Goal: Task Accomplishment & Management: Use online tool/utility

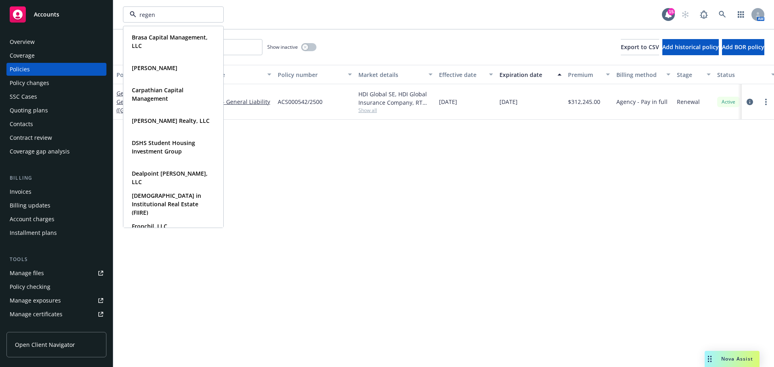
type input "regent"
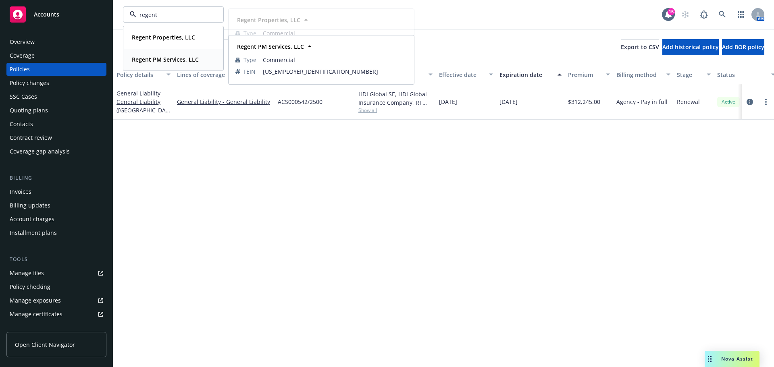
click at [168, 55] on span "Regent PM Services, LLC" at bounding box center [165, 59] width 67 height 8
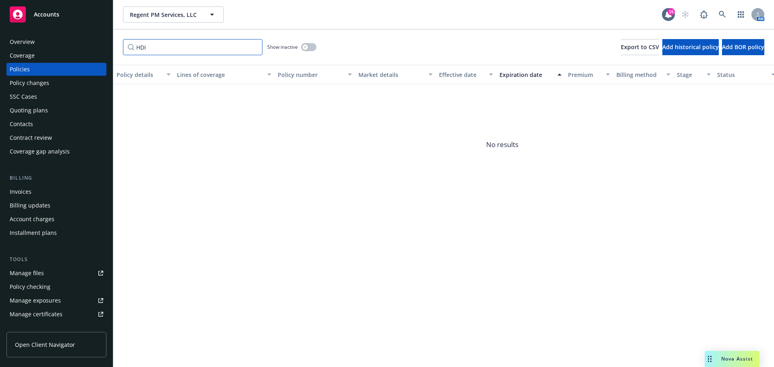
click at [184, 49] on input "HDI" at bounding box center [193, 47] width 140 height 16
paste input "107143949"
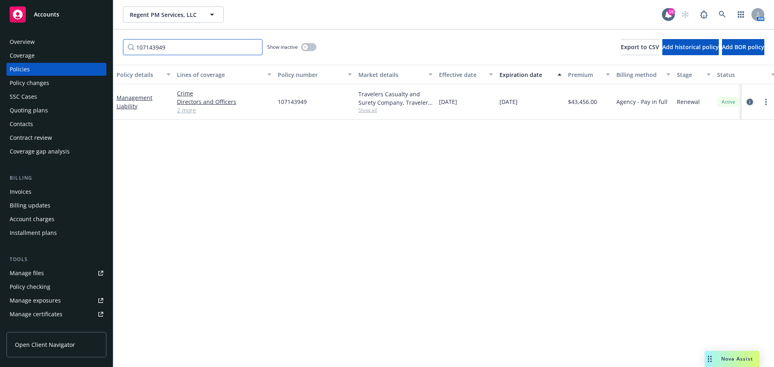
type input "107143949"
click at [746, 101] on link "circleInformation" at bounding box center [750, 102] width 10 height 10
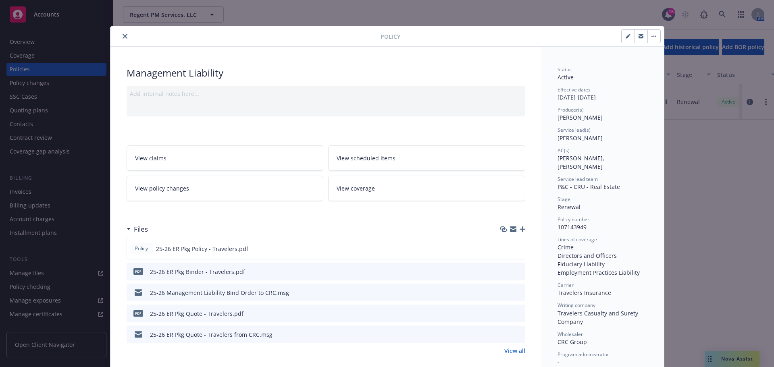
click at [123, 37] on icon "close" at bounding box center [125, 36] width 5 height 5
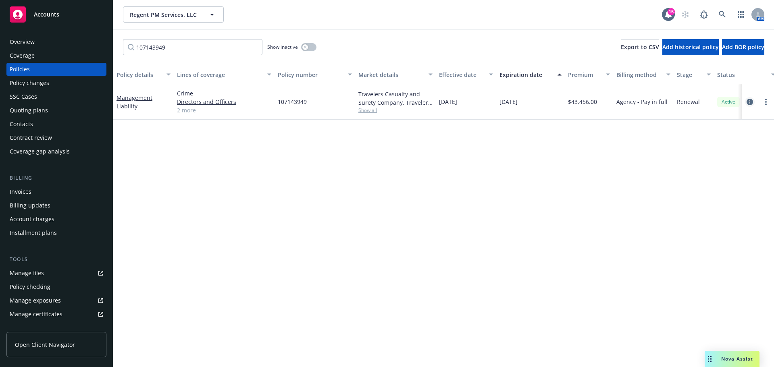
click at [752, 102] on icon "circleInformation" at bounding box center [750, 102] width 6 height 6
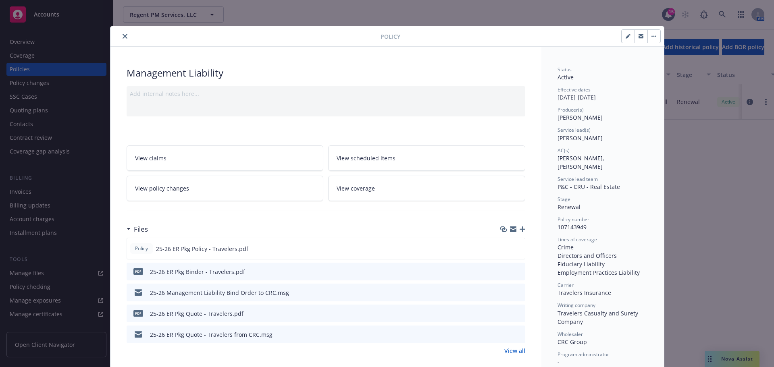
scroll to position [24, 0]
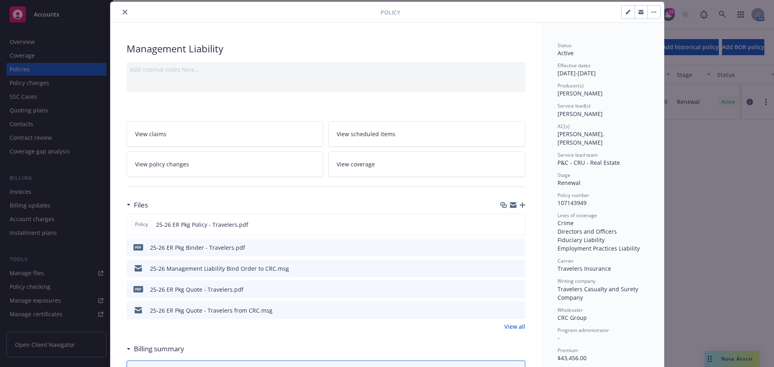
click at [520, 206] on icon "button" at bounding box center [523, 205] width 6 height 6
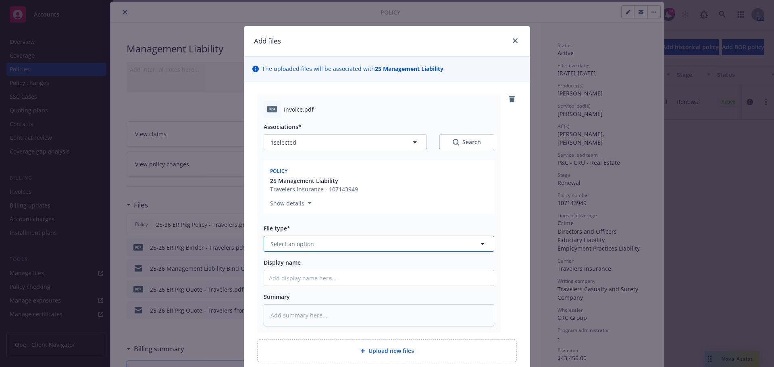
click at [307, 248] on span "Select an option" at bounding box center [293, 244] width 44 height 8
type input "invoi"
click at [304, 285] on span "Invoice - Third Party" at bounding box center [300, 288] width 56 height 8
click at [325, 277] on input "Display name" at bounding box center [379, 278] width 230 height 15
type textarea "x"
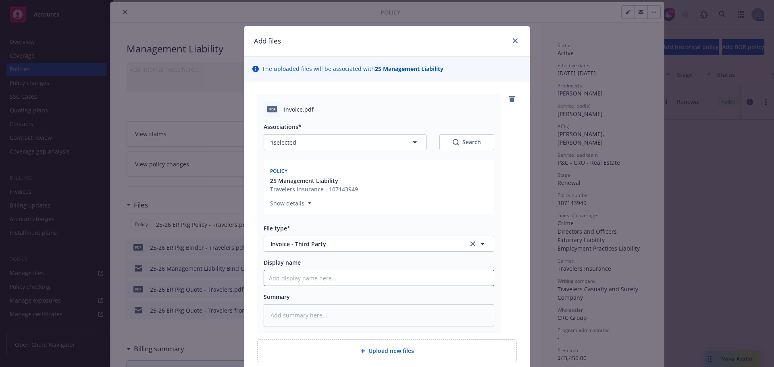
type input "C"
type textarea "x"
type input "Ca"
type textarea "x"
type input "Car"
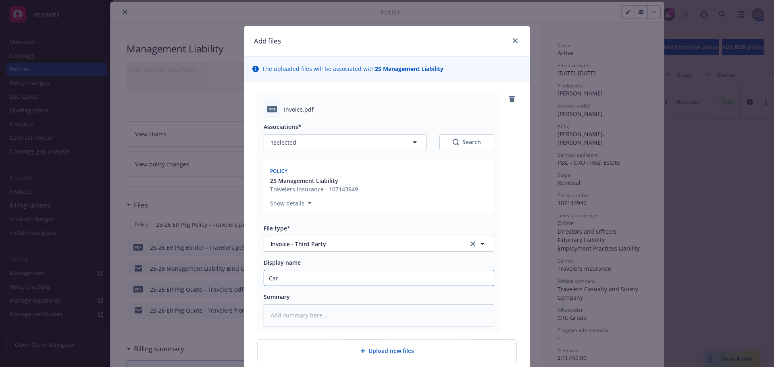
type textarea "x"
type input "Carr"
type textarea "x"
type input "Carri"
type textarea "x"
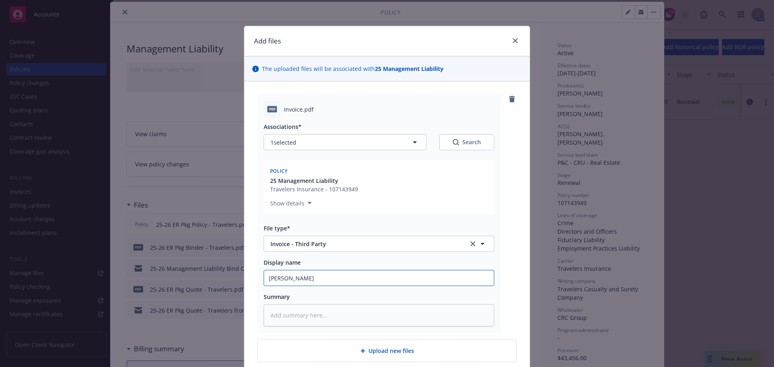
type input "Carrie"
type textarea "x"
type input "Carrier"
type textarea "x"
type input "Carrier In"
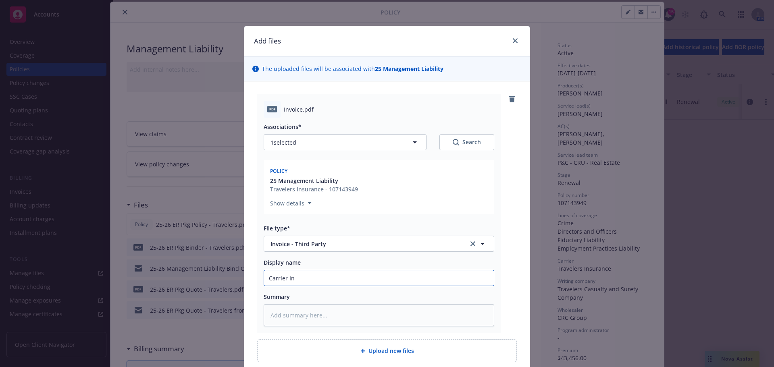
type textarea "x"
type input "Carrier Inv"
type textarea "x"
type input "Carrier Invo"
type textarea "x"
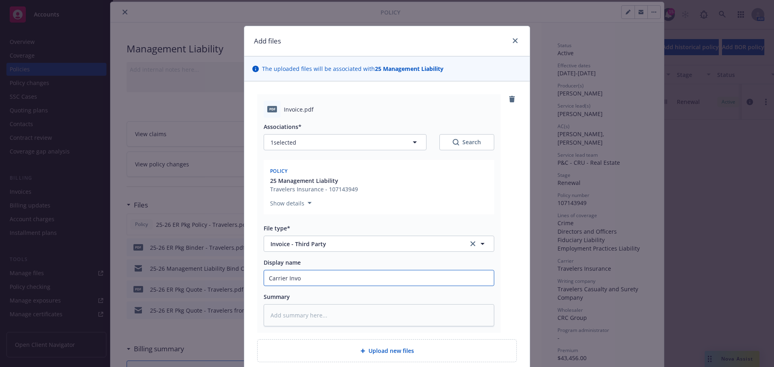
type input "Carrier Invoi"
type textarea "x"
type input "Carrier Invoic"
type textarea "x"
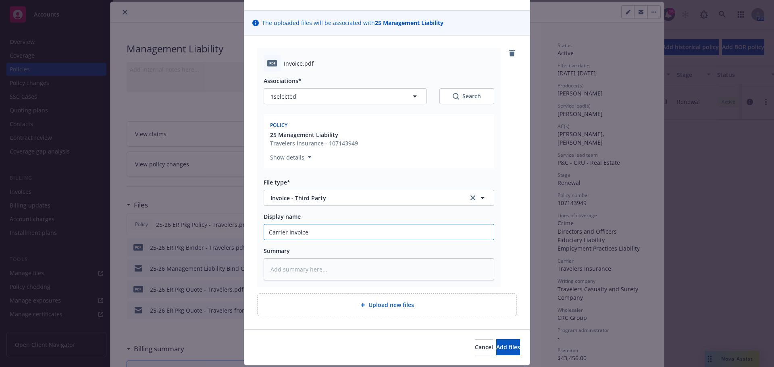
scroll to position [70, 0]
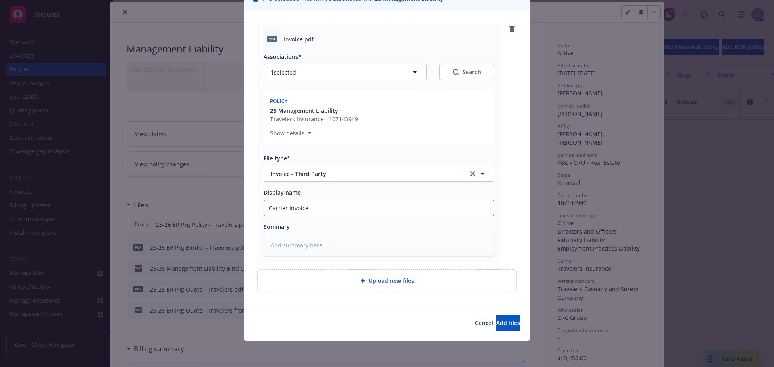
type input "Carrier Invoice"
click at [348, 202] on input "Carrier Invoice" at bounding box center [379, 207] width 230 height 15
click at [347, 202] on input "Carrier Invoice" at bounding box center [379, 207] width 230 height 15
type textarea "x"
type input "Carrier Invoice"
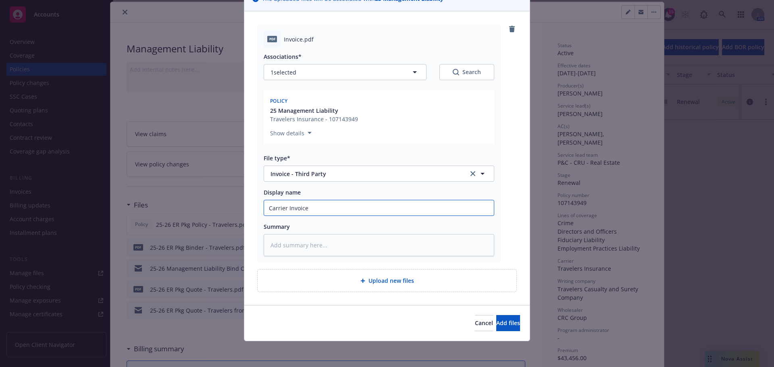
type textarea "x"
type input "Carrier Invoice -"
type textarea "x"
type input "Carrier Invoice -"
type textarea "x"
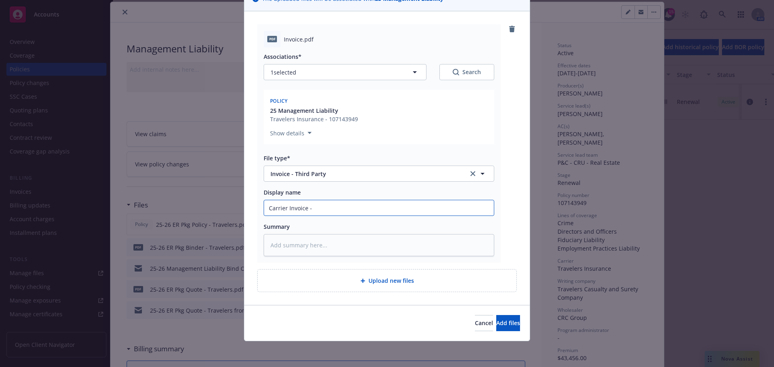
type input "Carrier Invoice - E"
type textarea "x"
type input "Carrier Invoice - ER"
type textarea "x"
type input "Carrier Invoice - ER"
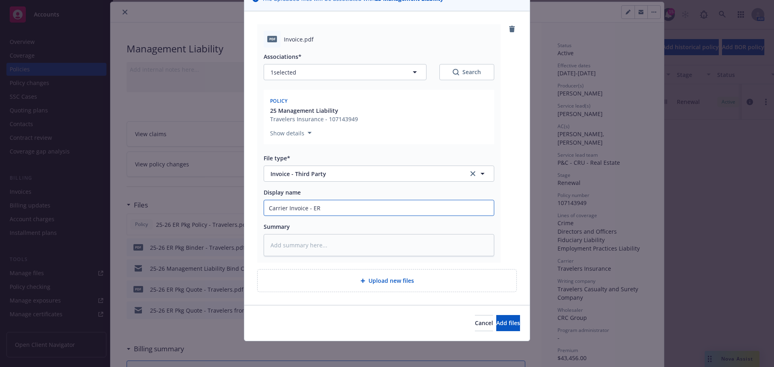
type textarea "x"
type input "Carrier Invoice - ER T"
type textarea "x"
type input "Carrier Invoice - ER Tr"
type textarea "x"
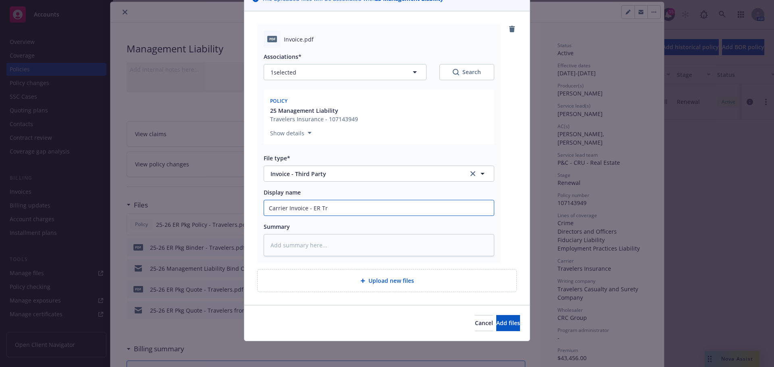
type input "Carrier Invoice - ER Tra"
type textarea "x"
type input "Carrier Invoice - ER Trav"
type textarea "x"
type input "Carrier Invoice - ER Trave"
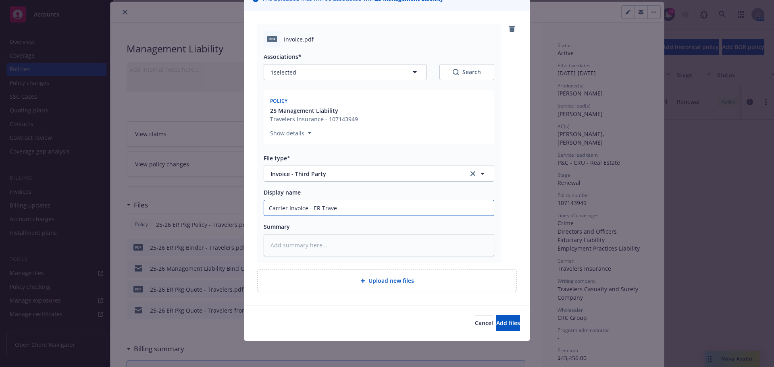
type textarea "x"
type input "Carrier Invoice - ER Travel"
type textarea "x"
type input "Carrier Invoice - ER Travele"
type textarea "x"
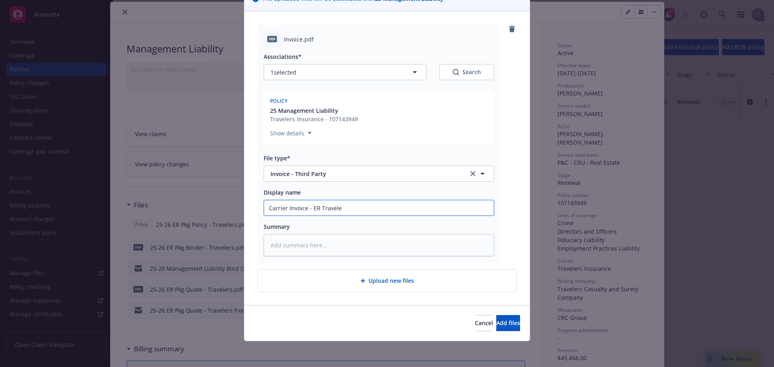
type input "Carrier Invoice - ER Traveler"
type textarea "x"
type input "Carrier Invoice - ER Travelers"
click at [499, 326] on span "Add files" at bounding box center [508, 323] width 24 height 8
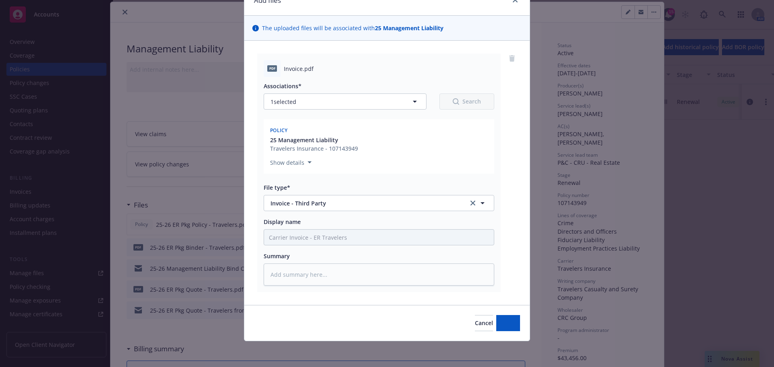
scroll to position [41, 0]
type textarea "x"
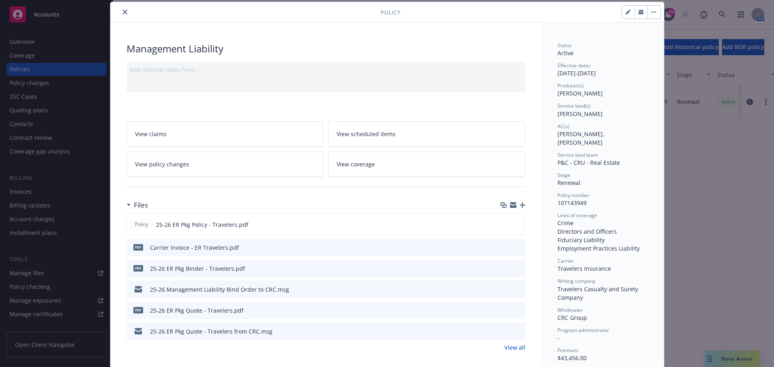
click at [124, 9] on button "close" at bounding box center [125, 12] width 10 height 10
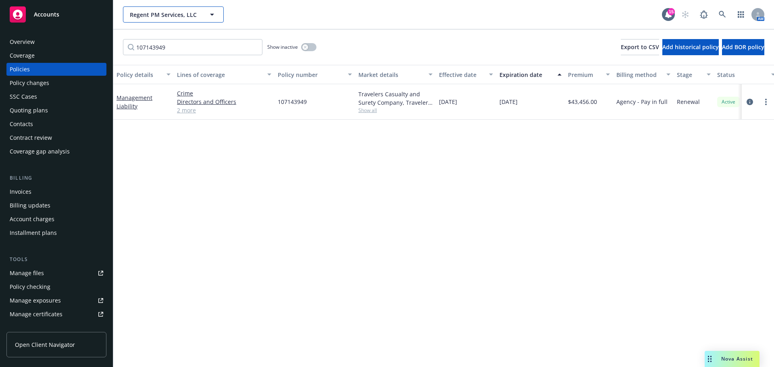
click at [164, 20] on button "Regent PM Services, LLC" at bounding box center [173, 14] width 101 height 16
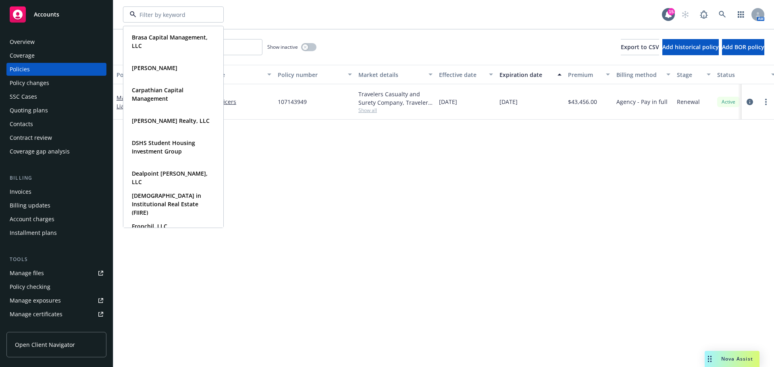
drag, startPoint x: 309, startPoint y: 212, endPoint x: 231, endPoint y: 90, distance: 143.8
click at [305, 204] on div "Policy details Lines of coverage Policy number Market details Effective date Ex…" at bounding box center [443, 216] width 661 height 302
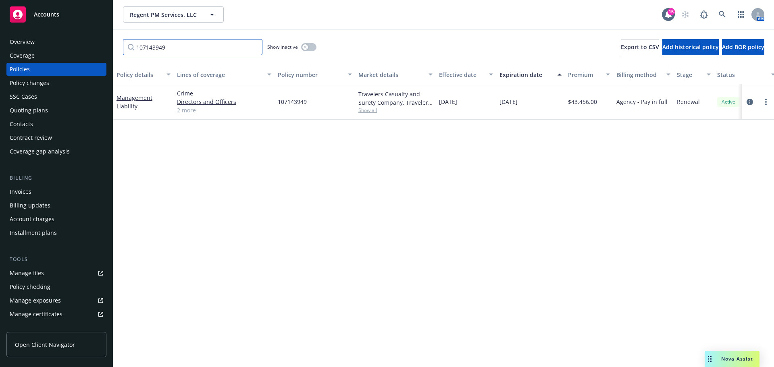
click at [167, 54] on input "107143949" at bounding box center [193, 47] width 140 height 16
paste input "DVL90937110825"
type input "DVL90937110825"
click at [751, 103] on icon "circleInformation" at bounding box center [750, 101] width 6 height 6
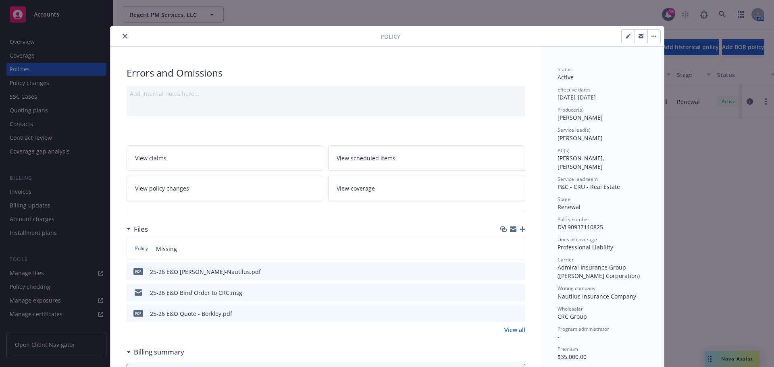
click at [520, 231] on icon "button" at bounding box center [523, 230] width 6 height 6
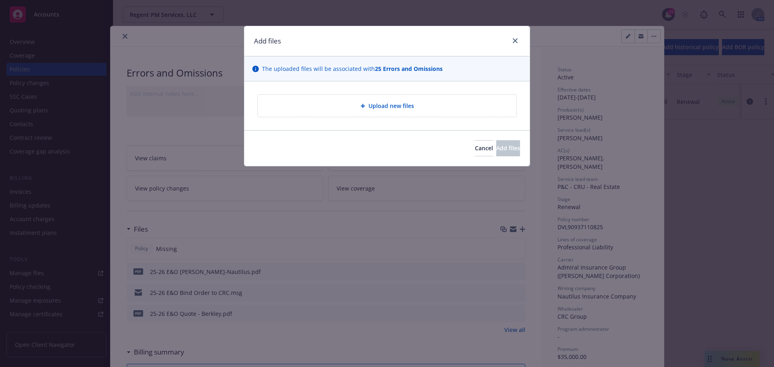
type textarea "x"
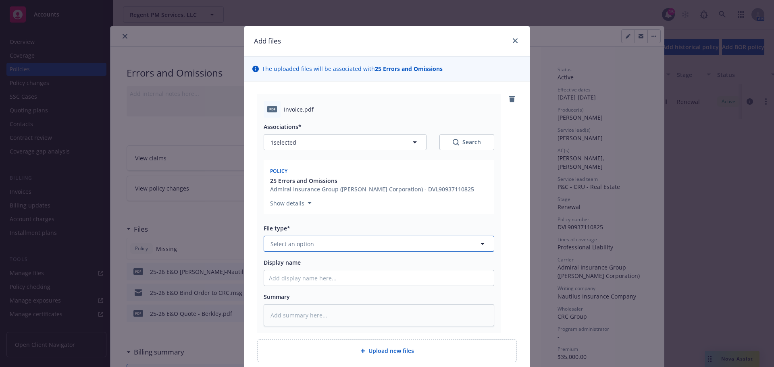
click at [318, 245] on button "Select an option" at bounding box center [379, 244] width 231 height 16
type input "invoi"
click at [307, 288] on span "Invoice - Third Party" at bounding box center [300, 288] width 56 height 8
click at [299, 279] on input "Display name" at bounding box center [379, 278] width 230 height 15
type textarea "x"
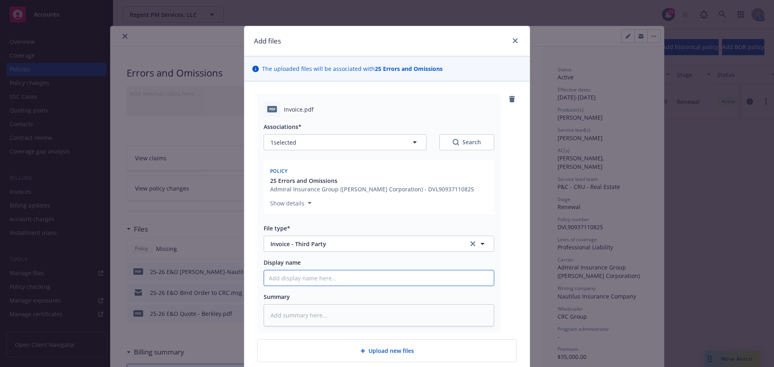
type input "C"
type textarea "x"
type input "Ca"
type textarea "x"
type input "Car"
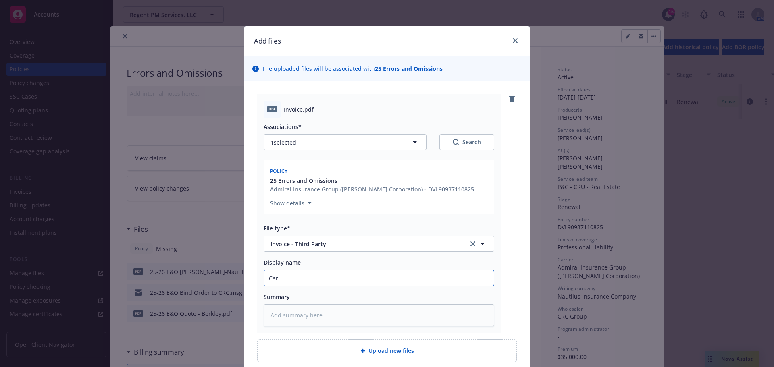
type textarea "x"
type input "Carr"
type textarea "x"
type input "Carri"
type textarea "x"
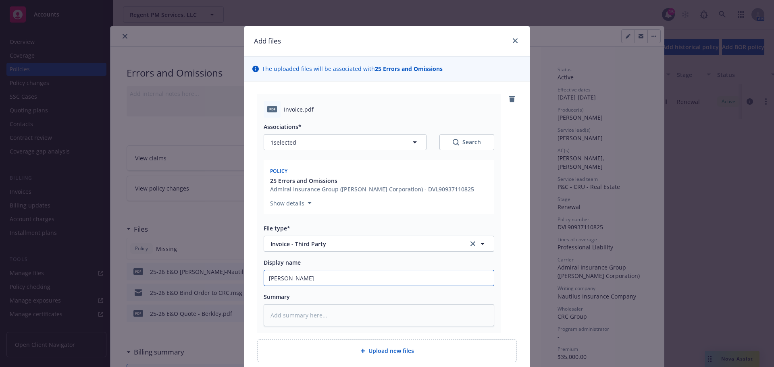
type input "Carrie"
type textarea "x"
type input "Carrier"
type textarea "x"
type input "Carrier"
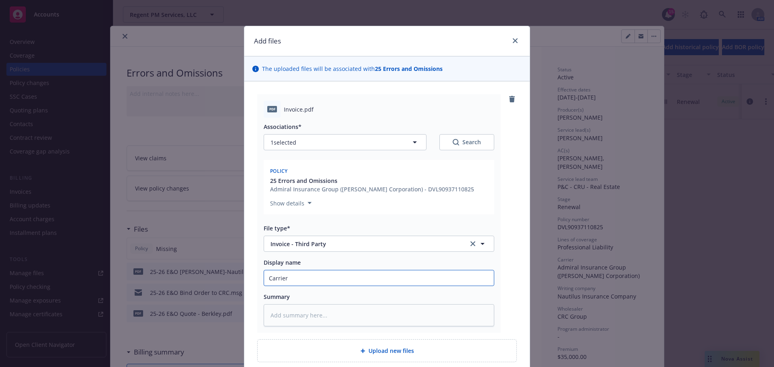
type textarea "x"
type input "Carrier I"
type textarea "x"
type input "Carrier In"
type textarea "x"
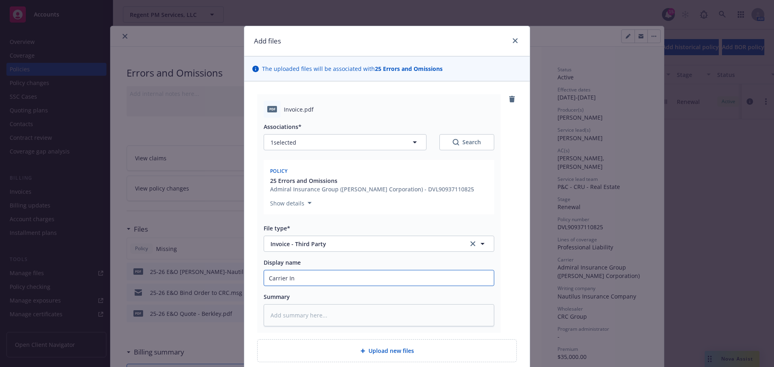
type input "Carrier Inv"
type textarea "x"
type input "Carrier Invo"
type textarea "x"
type input "Carrier Invoi"
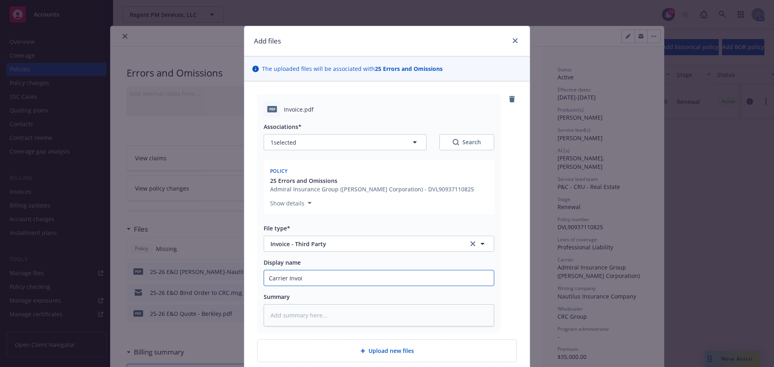
type textarea "x"
type input "Carrier Invoic"
type textarea "x"
type input "Carrier Invoice"
type textarea "x"
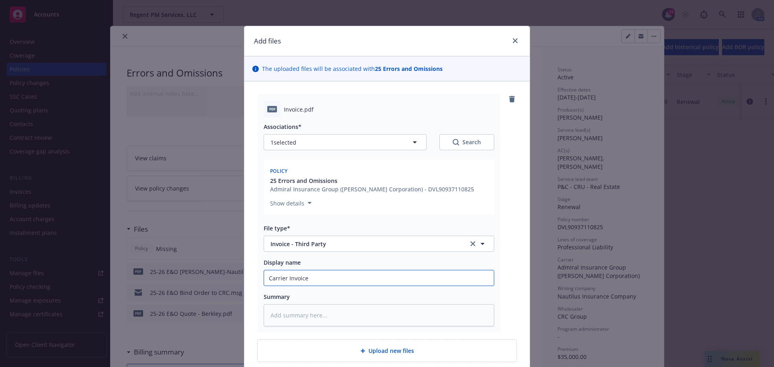
type input "Carrier Invoice"
type textarea "x"
type input "Carrier Invoice -"
type textarea "x"
type input "Carrier Invoice -"
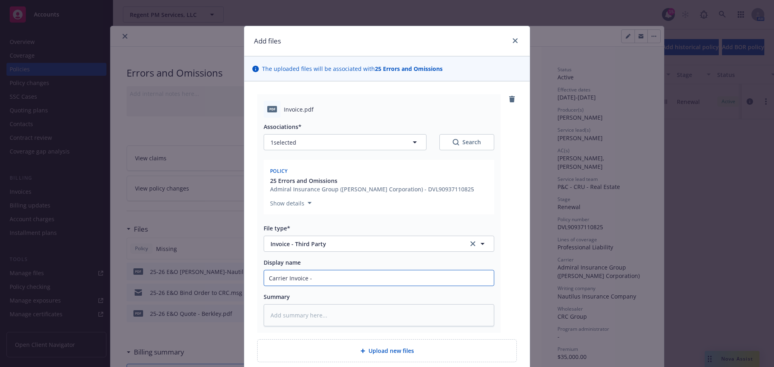
type textarea "x"
type input "Carrier Invoice - E"
type textarea "x"
type input "Carrier Invoice - E&"
type textarea "x"
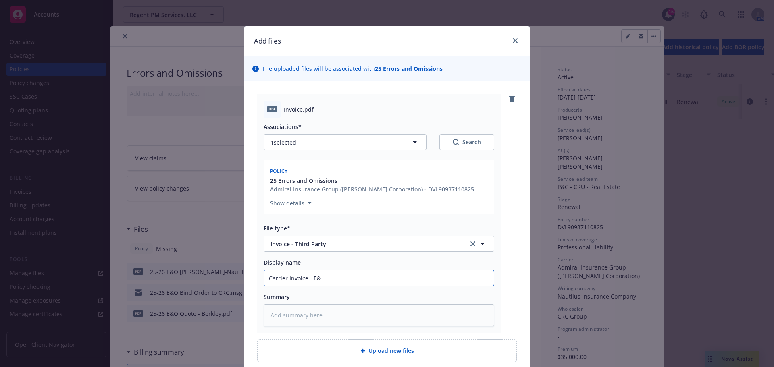
type input "Carrier Invoice - E&O"
type textarea "x"
type input "Carrier Invoice - E&O"
type textarea "x"
type input "Carrier Invoice - E&O N"
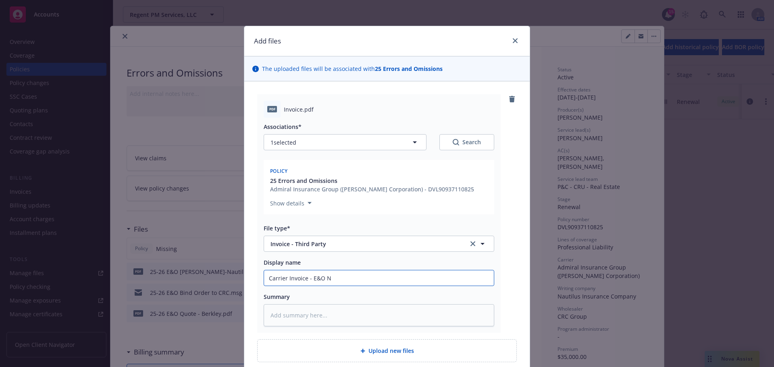
type textarea "x"
type input "Carrier Invoice - E&O Na"
type textarea "x"
type input "Carrier Invoice - E&O Nau"
type textarea "x"
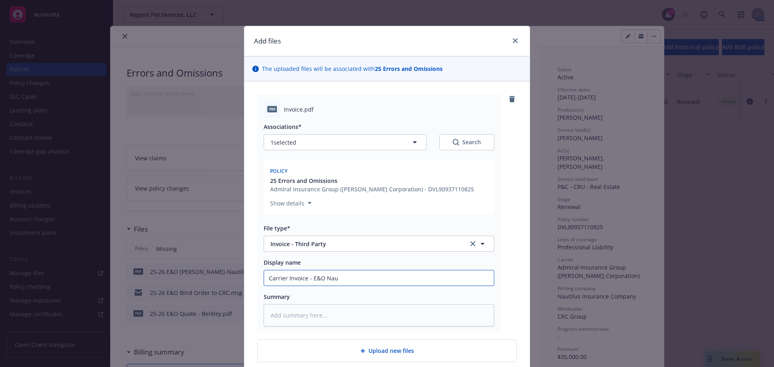
type input "Carrier Invoice - E&O Naut"
type textarea "x"
type input "Carrier Invoice - E&O Nauti"
type textarea "x"
type input "Carrier Invoice - E&O Nautil"
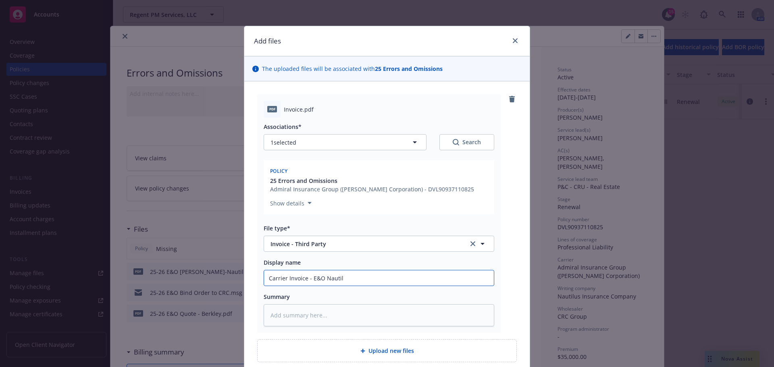
type textarea "x"
type input "Carrier Invoice - E&O Nautilu"
type textarea "x"
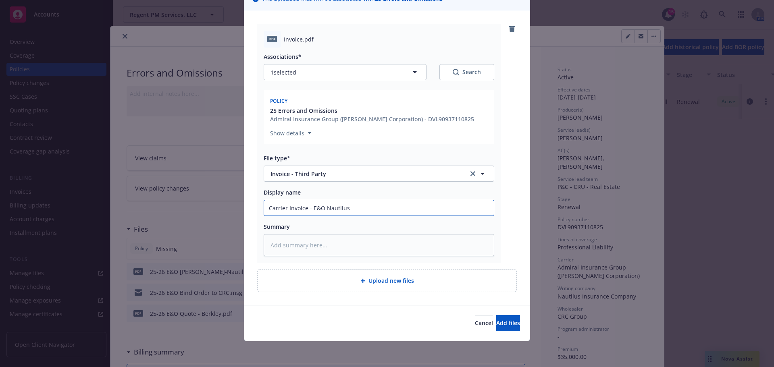
type input "Carrier Invoice - E&O Nautilus"
click at [496, 332] on div "Cancel Add files" at bounding box center [387, 323] width 286 height 36
click at [498, 324] on span "Add files" at bounding box center [508, 323] width 24 height 8
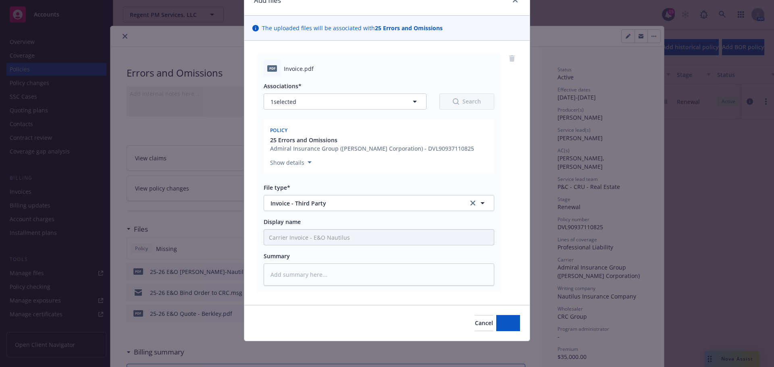
type textarea "x"
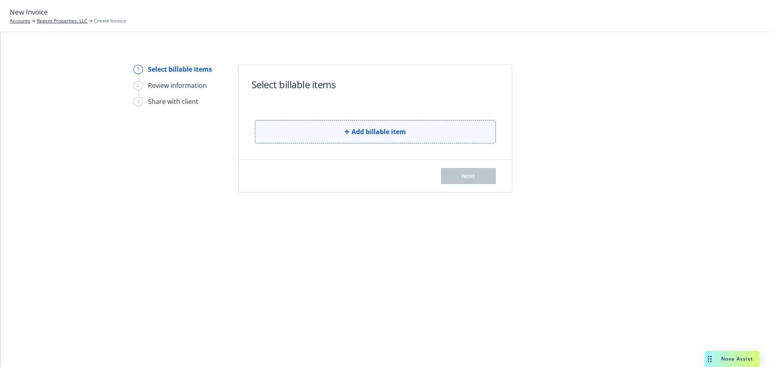
click at [378, 121] on button "Add billable item" at bounding box center [375, 131] width 241 height 23
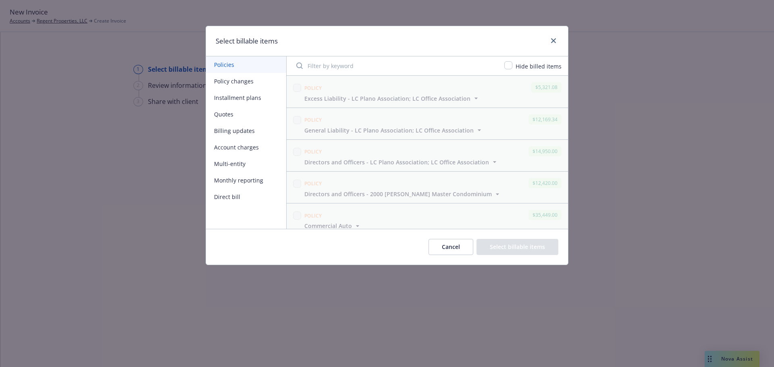
click at [235, 80] on button "Policy changes" at bounding box center [246, 81] width 80 height 17
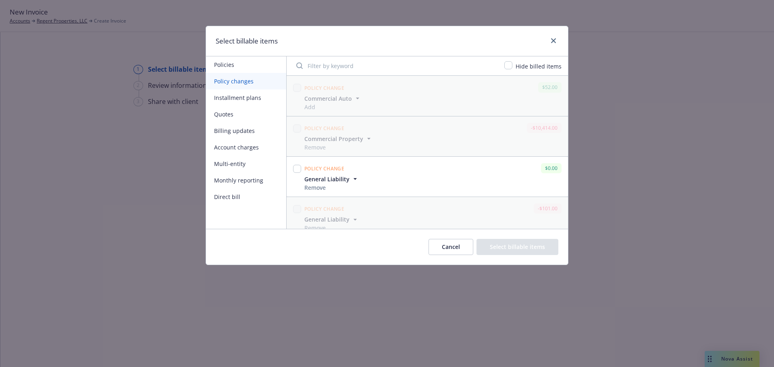
click at [515, 70] on div "Hide billed items" at bounding box center [538, 66] width 51 height 10
click at [511, 67] on input "checkbox" at bounding box center [509, 65] width 8 height 8
checkbox input "true"
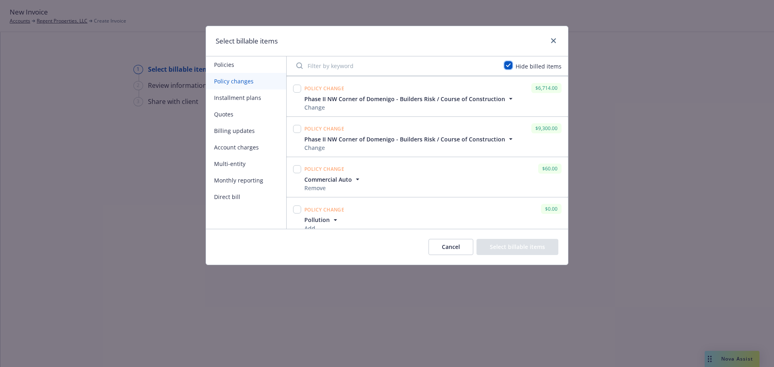
scroll to position [363, 0]
click at [299, 129] on input "checkbox" at bounding box center [297, 129] width 8 height 8
checkbox input "true"
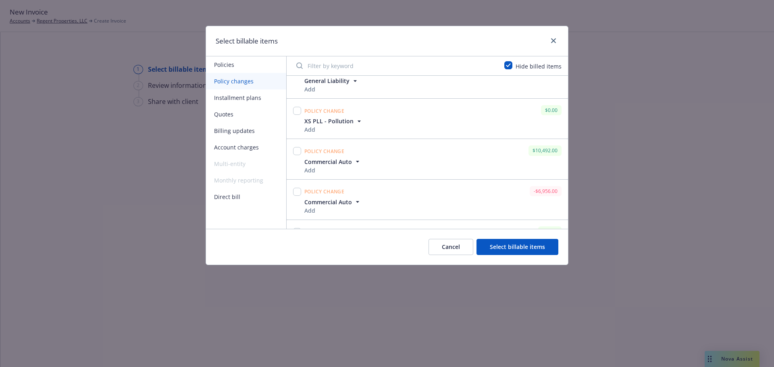
scroll to position [524, 0]
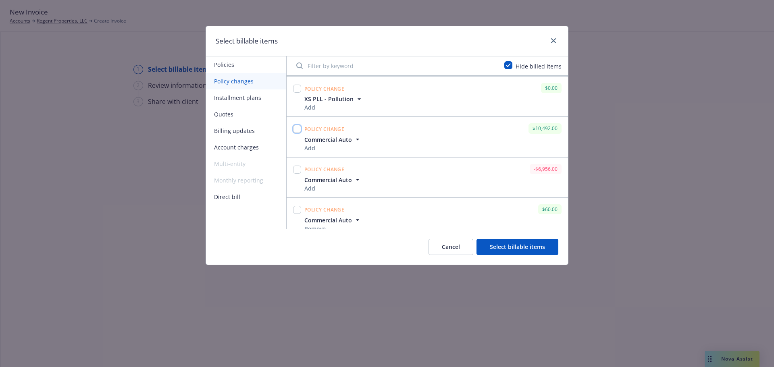
click at [293, 129] on input "checkbox" at bounding box center [297, 129] width 8 height 8
checkbox input "true"
click at [294, 169] on input "checkbox" at bounding box center [297, 170] width 8 height 8
checkbox input "true"
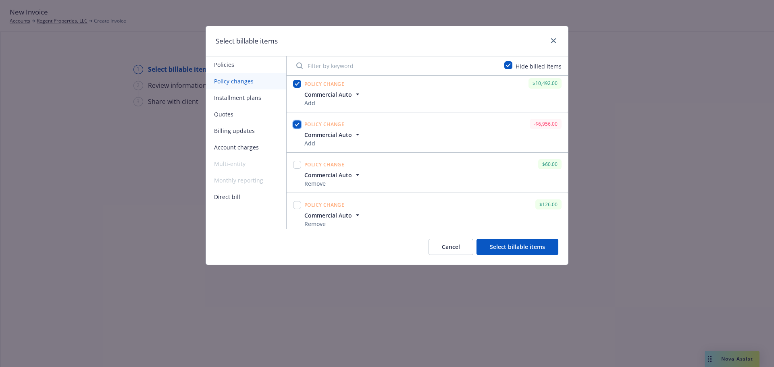
scroll to position [574, 0]
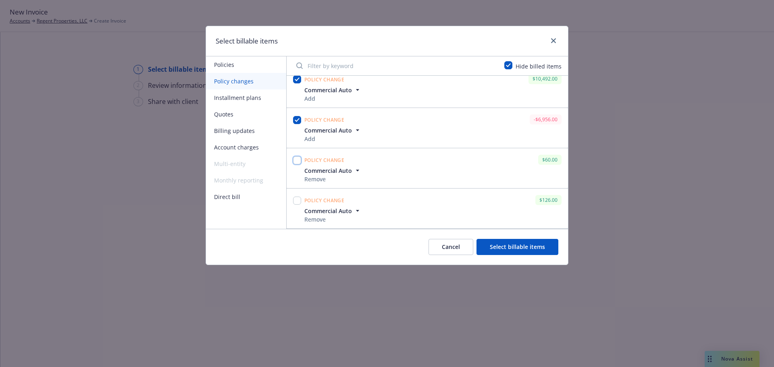
click at [298, 160] on input "checkbox" at bounding box center [297, 160] width 8 height 8
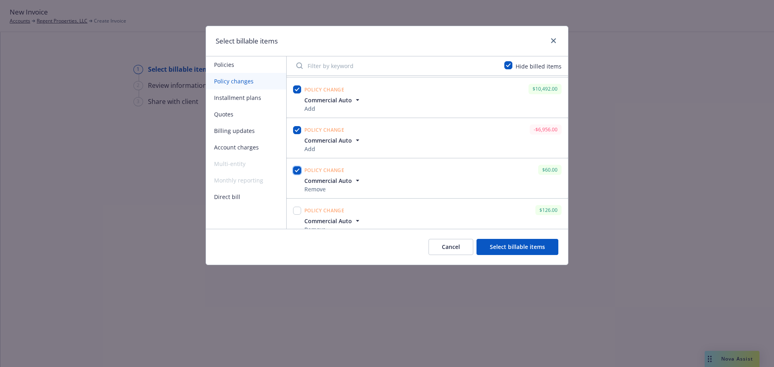
scroll to position [565, 0]
click at [357, 181] on icon "button" at bounding box center [358, 180] width 8 height 8
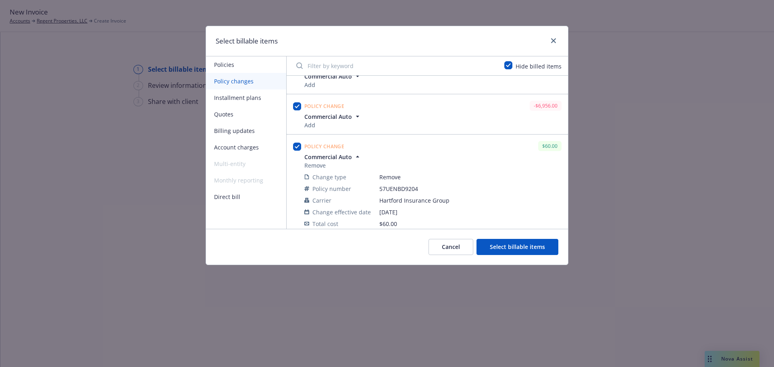
scroll to position [605, 0]
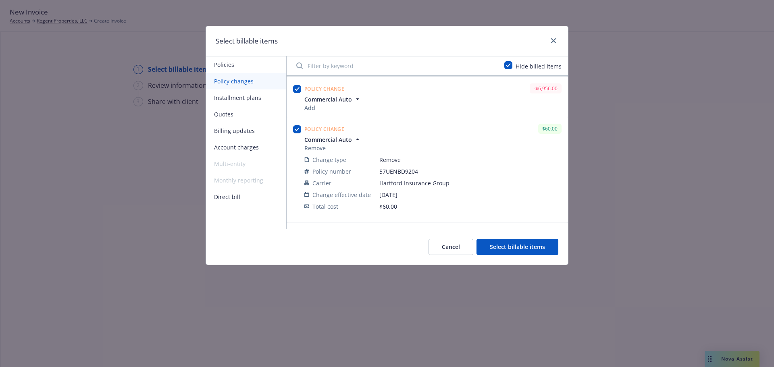
click at [354, 141] on icon "button" at bounding box center [358, 140] width 8 height 8
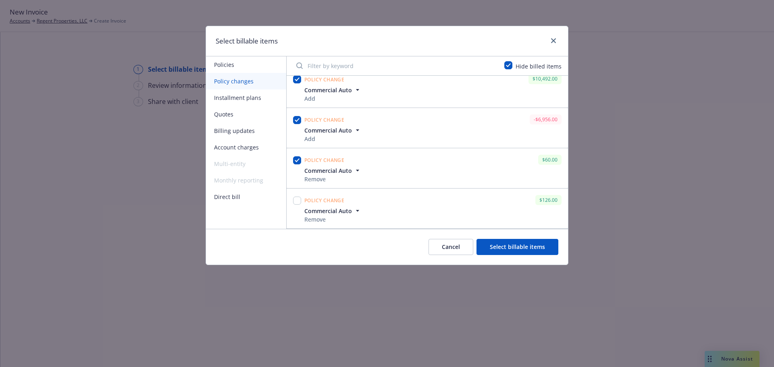
scroll to position [574, 0]
click at [298, 160] on input "checkbox" at bounding box center [297, 160] width 8 height 8
checkbox input "false"
click at [450, 245] on button "Cancel" at bounding box center [451, 247] width 45 height 16
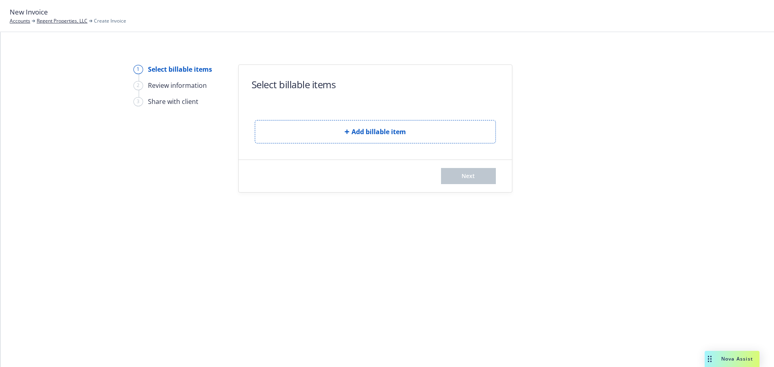
click at [405, 216] on div "1 Select billable items 2 Review information 3 Share with client Select billabl…" at bounding box center [387, 199] width 774 height 335
click at [68, 22] on link "Regent Properties, LLC" at bounding box center [62, 20] width 51 height 7
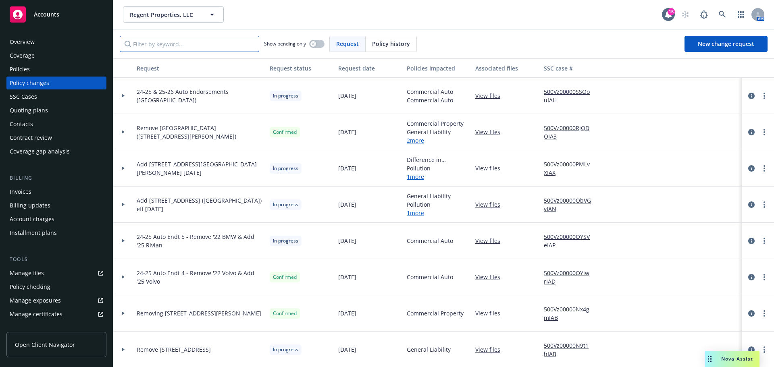
click at [179, 46] on input "Filter by keyword..." at bounding box center [190, 44] width 140 height 16
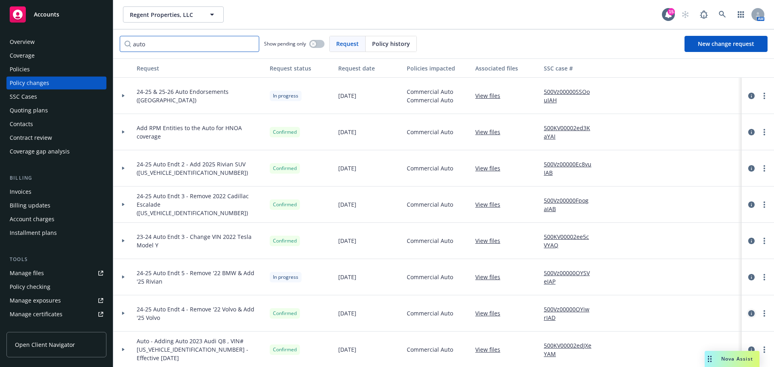
type input "auto"
click at [749, 313] on icon "circleInformation" at bounding box center [752, 314] width 6 height 6
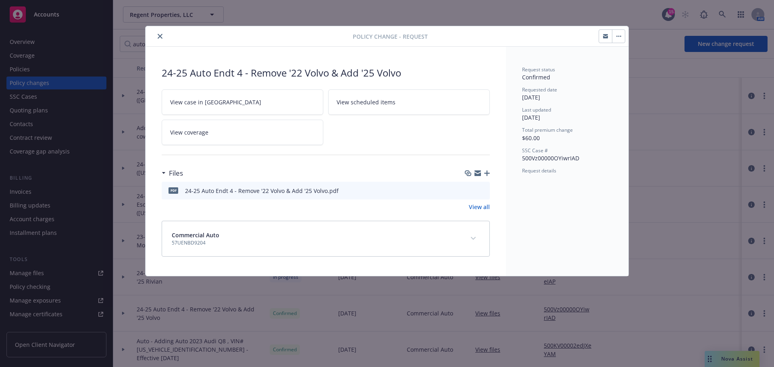
click at [161, 37] on icon "close" at bounding box center [160, 36] width 5 height 5
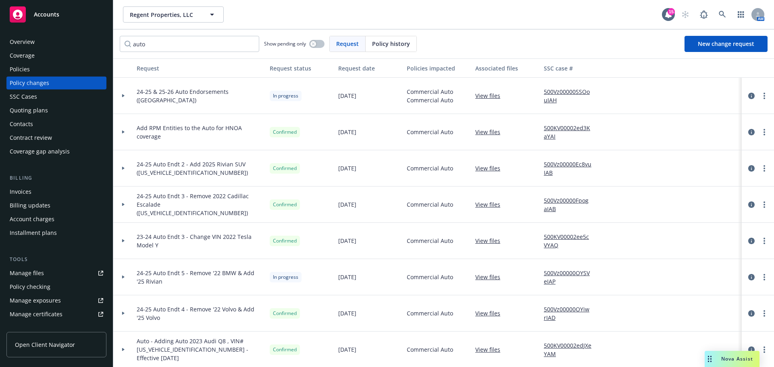
click at [125, 314] on div at bounding box center [124, 313] width 14 height 3
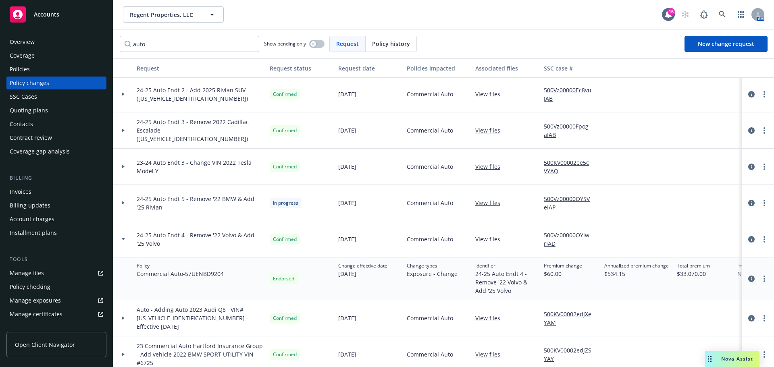
scroll to position [81, 0]
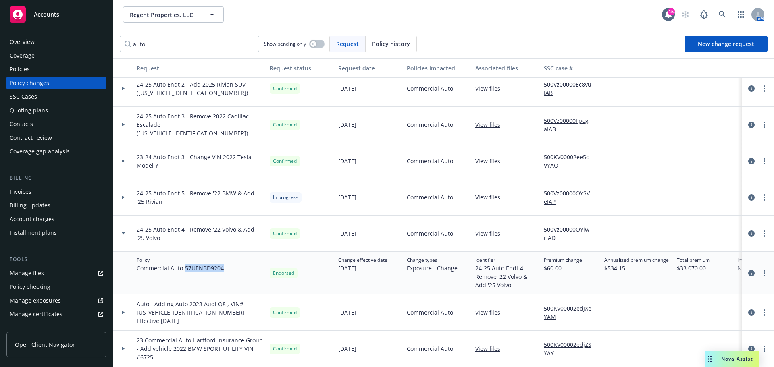
drag, startPoint x: 222, startPoint y: 269, endPoint x: 187, endPoint y: 270, distance: 35.5
click at [187, 270] on span "Commercial Auto - 57UENBD9204" at bounding box center [180, 268] width 87 height 8
drag, startPoint x: 477, startPoint y: 269, endPoint x: 522, endPoint y: 270, distance: 45.6
click at [522, 270] on span "24-25 Auto Endt 4 - Remove '22 Volvo & Add '25 Volvo" at bounding box center [506, 276] width 62 height 25
copy span "24-25 Auto Endt 4"
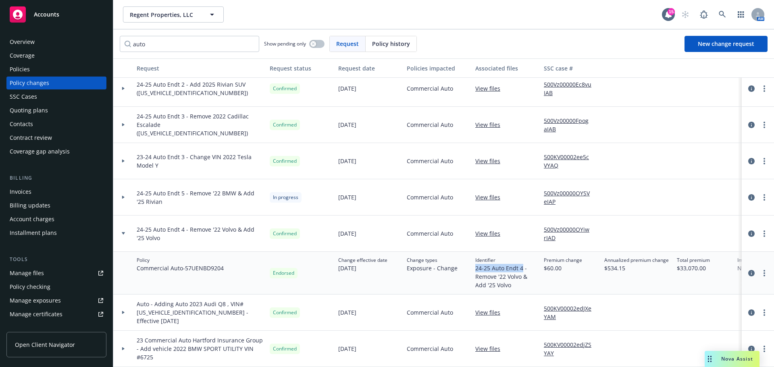
click at [34, 193] on div "Invoices" at bounding box center [57, 192] width 94 height 13
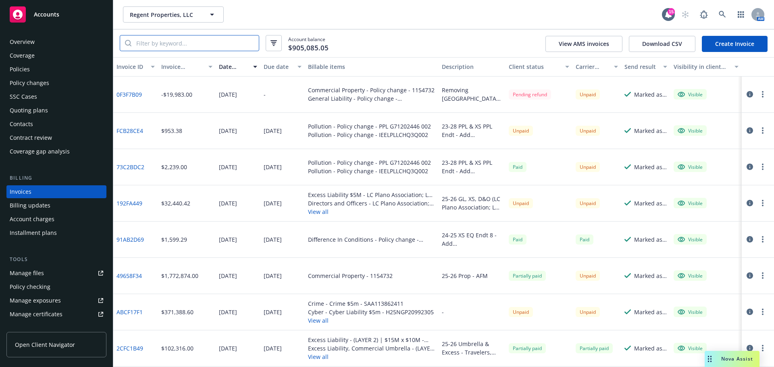
click at [216, 48] on input "search" at bounding box center [194, 42] width 127 height 15
paste input "24-25 Auto Endt 4"
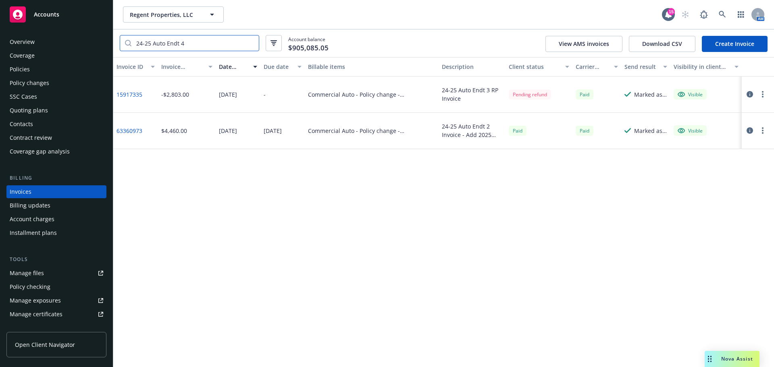
type input "24-25 Auto Endt 4"
click at [130, 133] on link "63360973" at bounding box center [130, 131] width 26 height 8
click at [733, 43] on link "Create Invoice" at bounding box center [735, 44] width 66 height 16
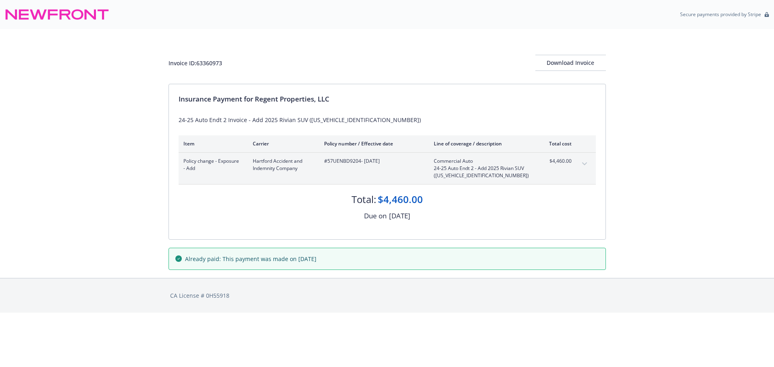
click at [586, 165] on icon "expand content" at bounding box center [584, 164] width 5 height 3
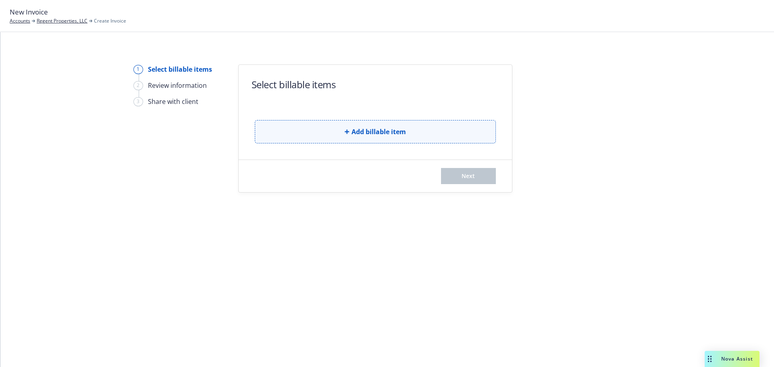
click at [459, 136] on button "Add billable item" at bounding box center [375, 131] width 241 height 23
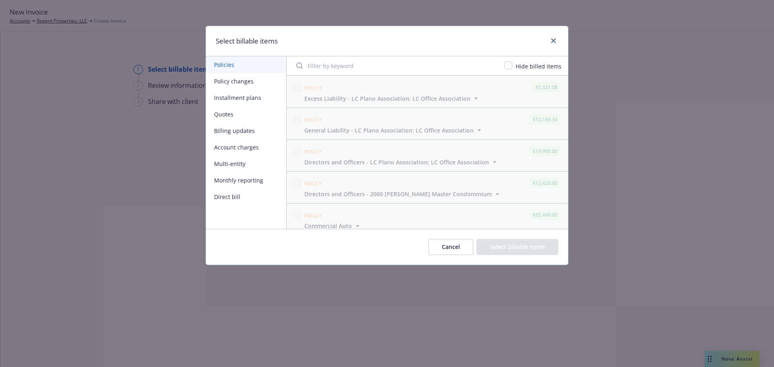
click at [257, 86] on button "Policy changes" at bounding box center [246, 81] width 80 height 17
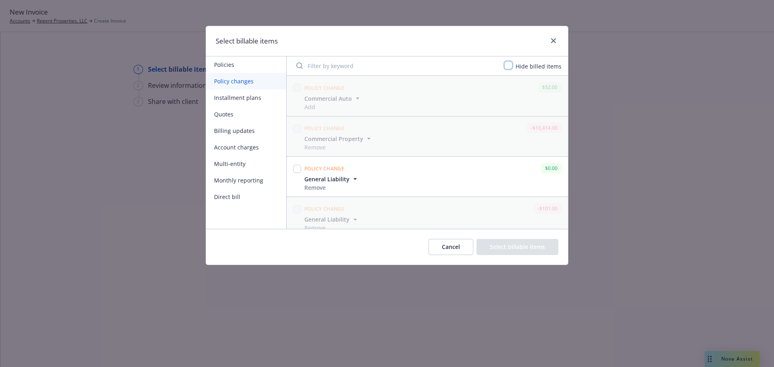
click at [513, 65] on input "checkbox" at bounding box center [509, 65] width 8 height 8
checkbox input "true"
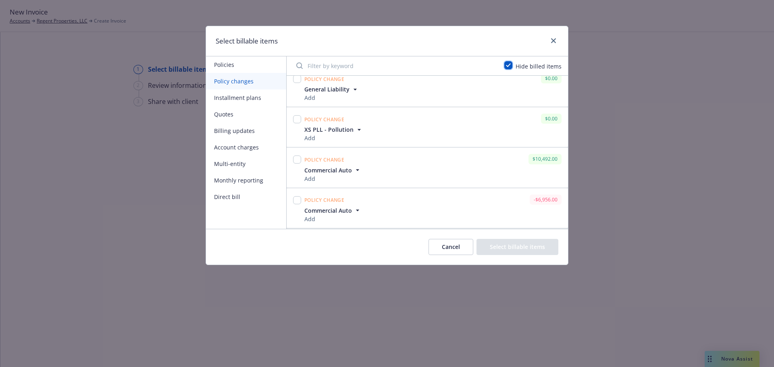
scroll to position [574, 0]
click at [295, 160] on input "checkbox" at bounding box center [297, 160] width 8 height 8
checkbox input "true"
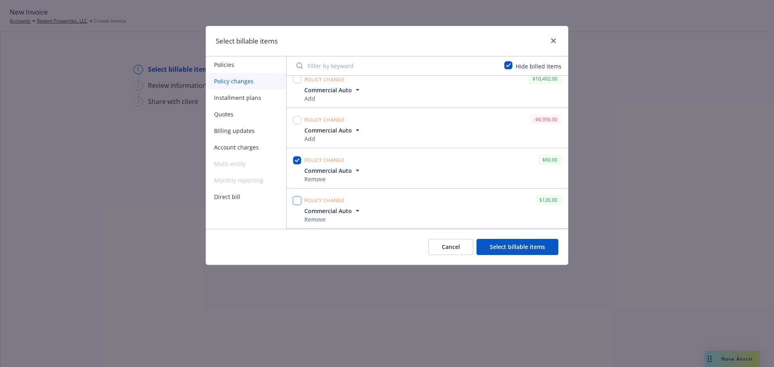
click at [295, 198] on input "checkbox" at bounding box center [297, 201] width 8 height 8
checkbox input "true"
click at [298, 160] on input "checkbox" at bounding box center [297, 160] width 8 height 8
checkbox input "true"
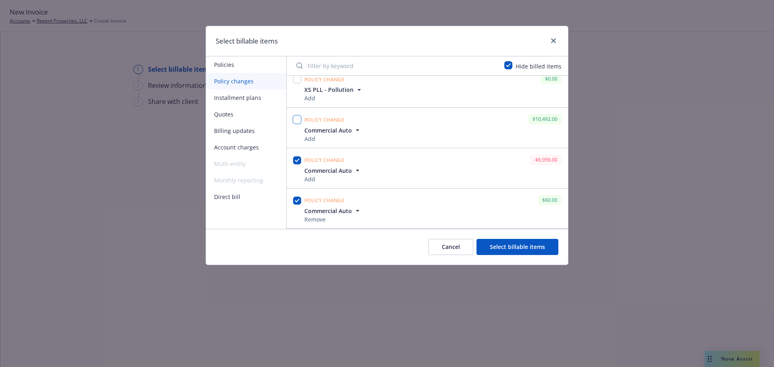
click at [294, 116] on input "checkbox" at bounding box center [297, 120] width 8 height 8
checkbox input "true"
click at [524, 249] on button "Select billable items" at bounding box center [518, 247] width 82 height 16
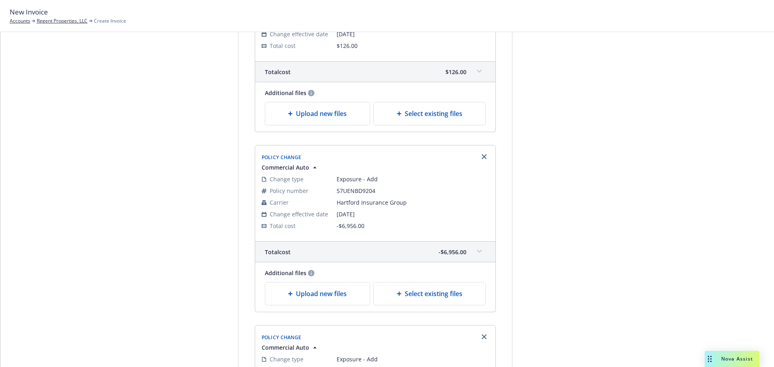
scroll to position [565, 0]
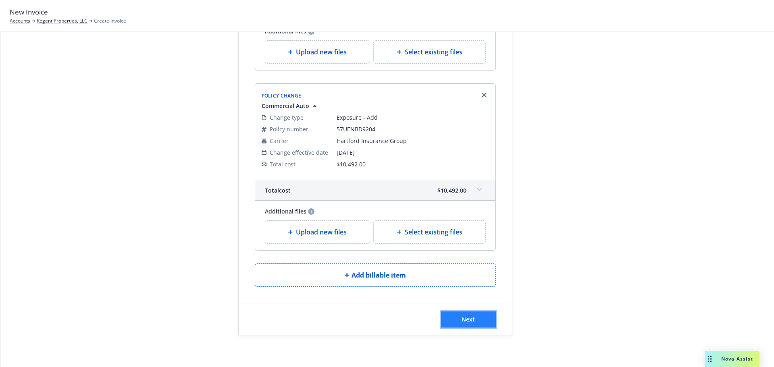
click at [469, 319] on span "Next" at bounding box center [468, 320] width 13 height 8
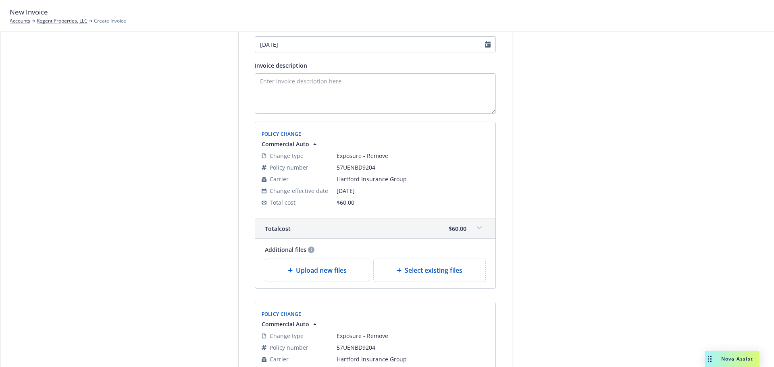
scroll to position [0, 0]
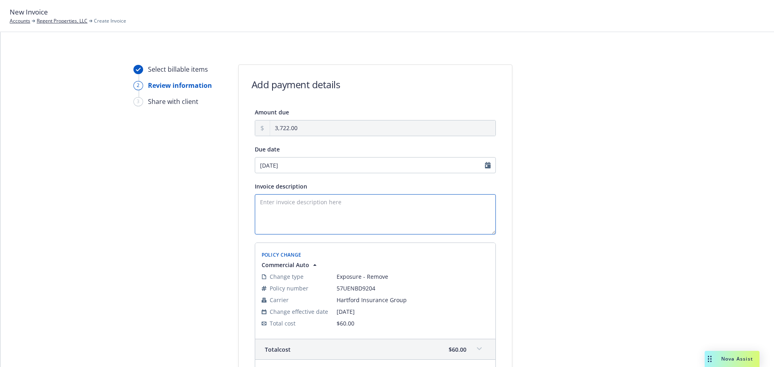
click at [303, 211] on textarea "Invoice description" at bounding box center [375, 214] width 241 height 40
type textarea "24-26 Auto Endorsements - [GEOGRAPHIC_DATA]"
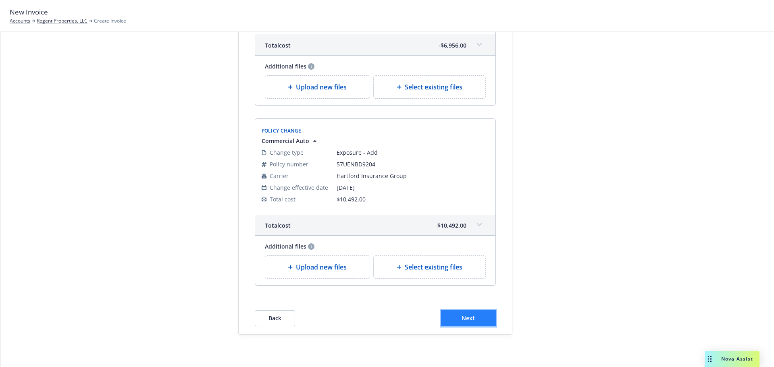
click at [478, 319] on button "Next" at bounding box center [468, 319] width 55 height 16
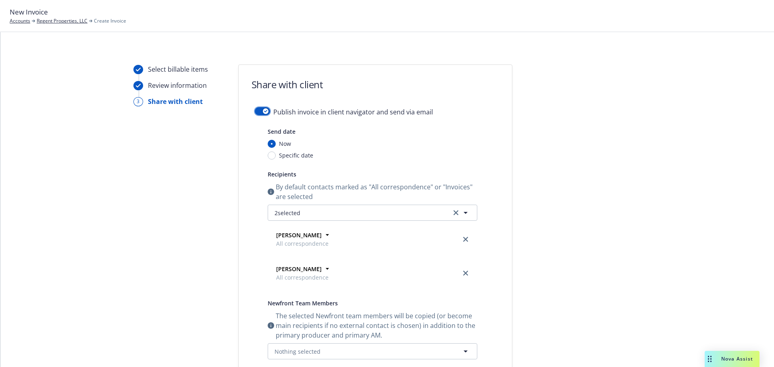
click at [264, 111] on icon "button" at bounding box center [265, 111] width 3 height 2
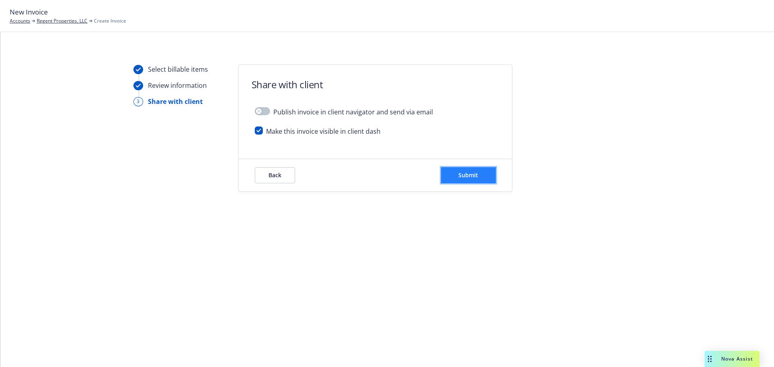
click at [471, 181] on button "Submit" at bounding box center [468, 175] width 55 height 16
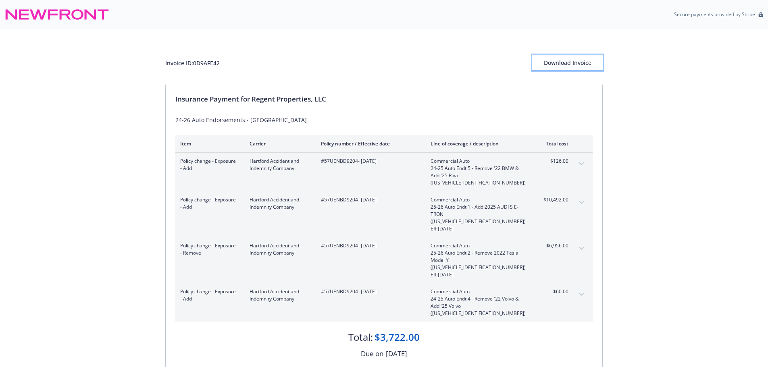
click at [566, 59] on div "Download Invoice" at bounding box center [567, 62] width 71 height 15
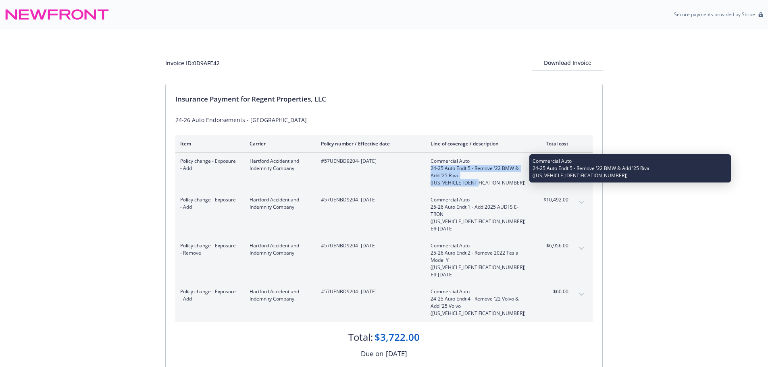
drag, startPoint x: 431, startPoint y: 168, endPoint x: 513, endPoint y: 177, distance: 82.8
click at [513, 177] on span "24-25 Auto Endt 5 - Remove '22 BMW & Add '25 Riva (7PDSGBBA1SN051687)" at bounding box center [478, 176] width 95 height 22
copy span "24-25 Auto Endt 5 - Remove '22 BMW & Add '25 Riva (7PDSGBBA1SN051687)"
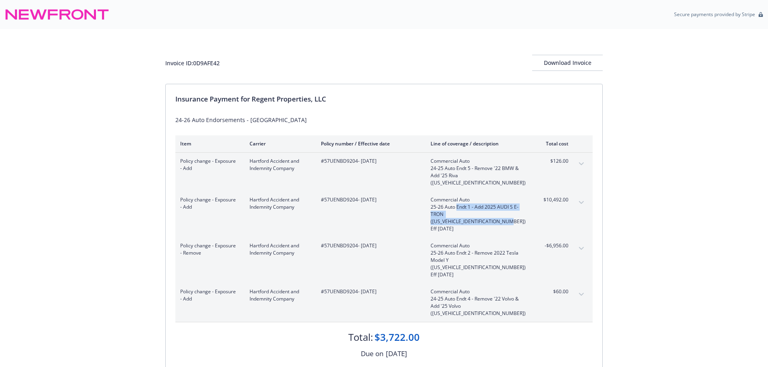
drag, startPoint x: 457, startPoint y: 200, endPoint x: 528, endPoint y: 207, distance: 71.4
click at [528, 207] on div "Policy change - Exposure - Add Hartford Accident and Indemnity Company #57UENBD…" at bounding box center [374, 214] width 388 height 36
copy span "Endt 1 - Add 2025 AUDI S E-TRON (WAUG9BFW5S7001664) Eff 8.14.25"
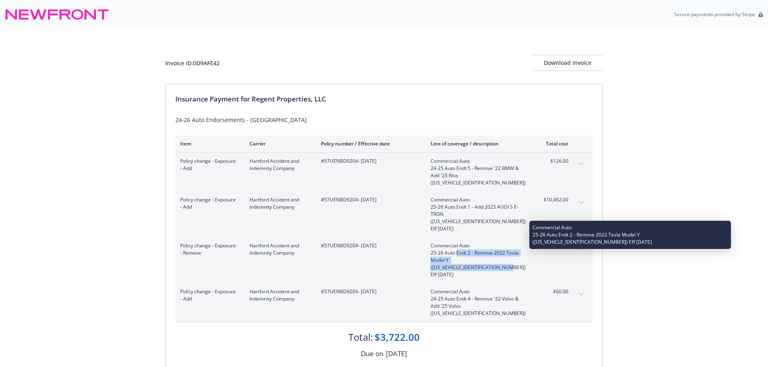
drag, startPoint x: 457, startPoint y: 231, endPoint x: 457, endPoint y: 246, distance: 14.9
click at [457, 250] on span "25-26 Auto Endt 2 - Remove 2022 Tesla Model Y (7SAYGDEF6NF530892) Eff 8.18.25" at bounding box center [478, 264] width 95 height 29
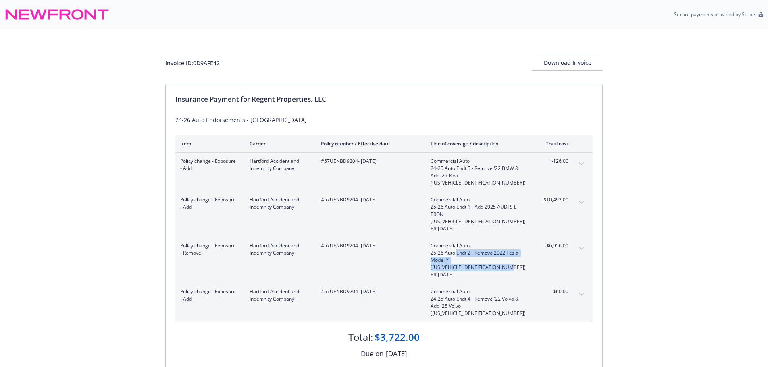
copy span "Endt 2 - Remove 2022 Tesla Model Y (7SAYGDEF6NF530892) Eff 8.18.25"
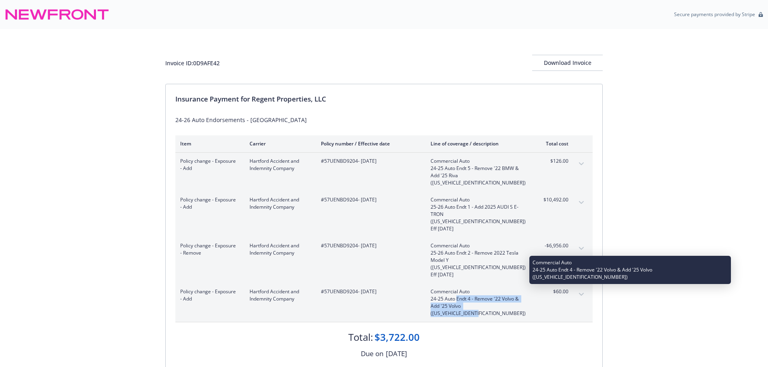
drag, startPoint x: 458, startPoint y: 270, endPoint x: 517, endPoint y: 279, distance: 59.9
click at [517, 296] on span "24-25 Auto Endt 4 - Remove '22 Volvo & Add '25 Volvo (YV4H60PG6S1394019)" at bounding box center [478, 307] width 95 height 22
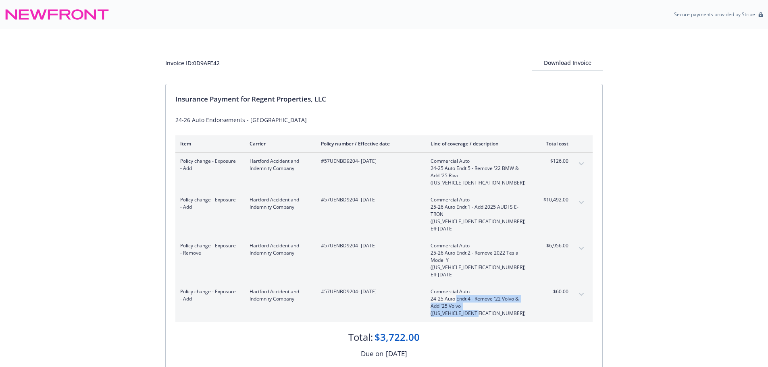
copy span "Endt 4 - Remove '22 Volvo & Add '25 Volvo (YV4H60PG6S1394019)"
drag, startPoint x: 354, startPoint y: 262, endPoint x: 324, endPoint y: 264, distance: 29.9
click at [324, 288] on span "#57UENBD9204 - 06/21/2025" at bounding box center [369, 291] width 97 height 7
copy span "57UENBD9204"
drag, startPoint x: 230, startPoint y: 65, endPoint x: 194, endPoint y: 62, distance: 35.6
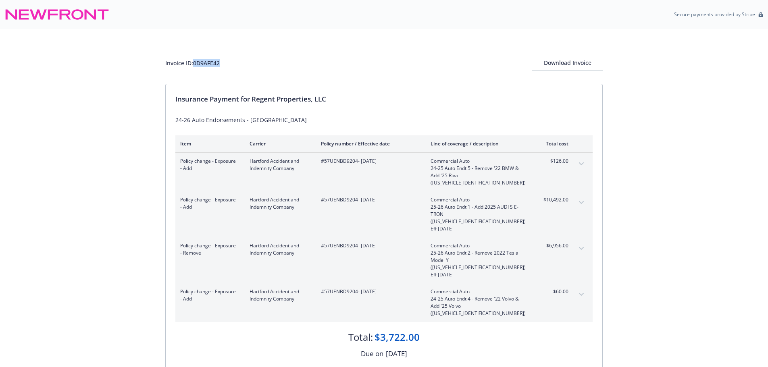
click at [194, 62] on div "Invoice ID: 0D9AFE42 Download Invoice" at bounding box center [384, 63] width 438 height 16
copy div "0D9AFE42"
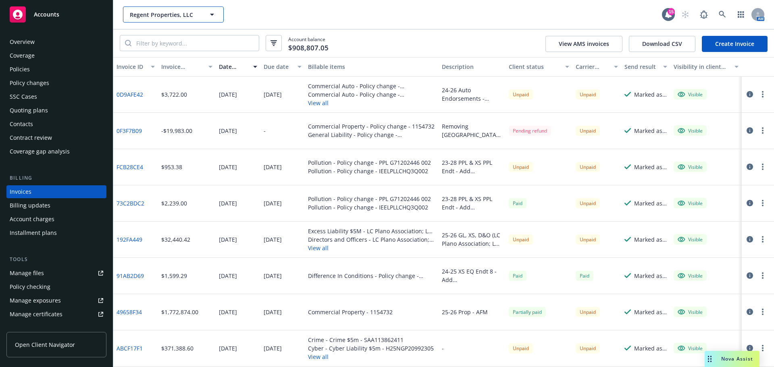
click at [167, 16] on span "Regent Properties, LLC" at bounding box center [165, 14] width 70 height 8
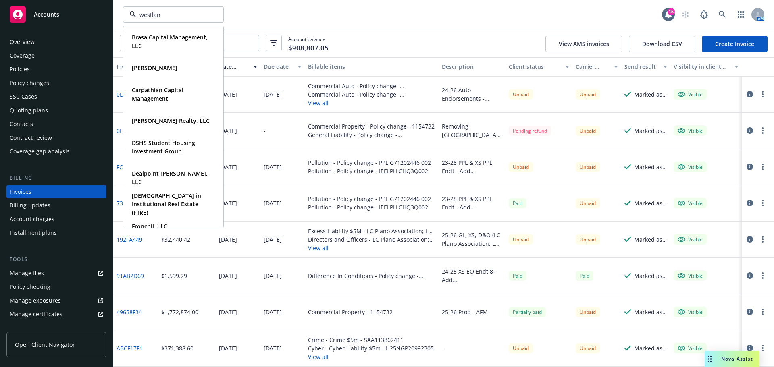
type input "westland"
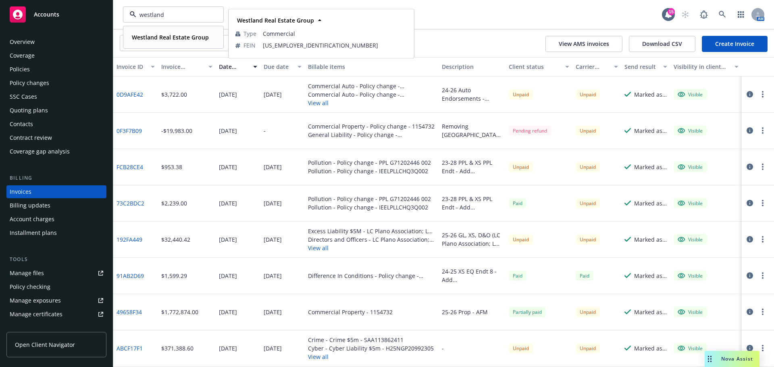
click at [158, 32] on div "Westland Real Estate Group" at bounding box center [170, 37] width 82 height 12
drag, startPoint x: 36, startPoint y: 74, endPoint x: 31, endPoint y: 73, distance: 5.8
click at [35, 74] on div "Policies" at bounding box center [57, 69] width 94 height 13
click at [25, 73] on div "Policies" at bounding box center [20, 69] width 20 height 13
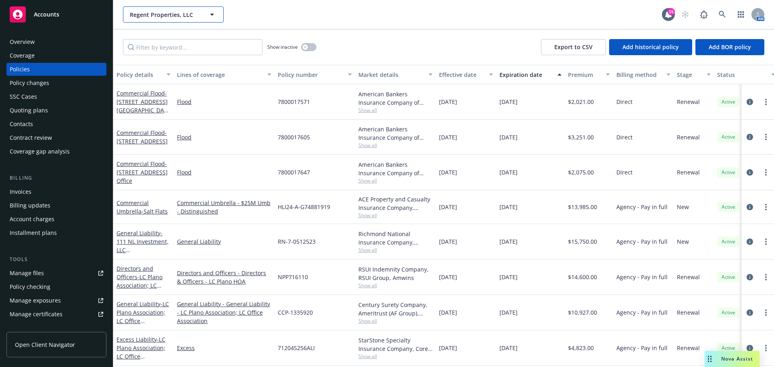
click at [146, 21] on button "Regent Properties, LLC" at bounding box center [173, 14] width 101 height 16
type input "westland"
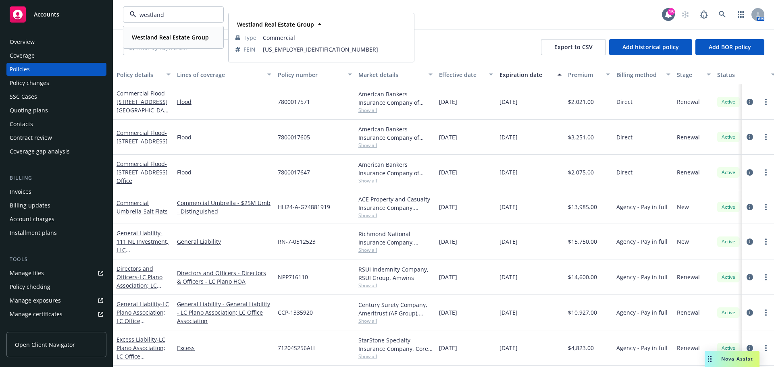
click at [148, 36] on strong "Westland Real Estate Group" at bounding box center [170, 37] width 77 height 8
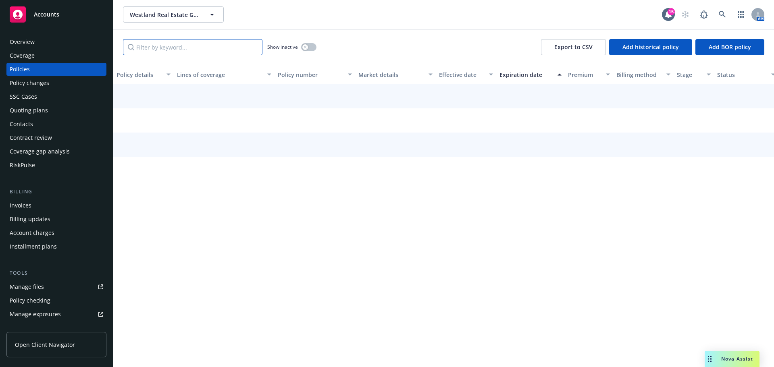
click at [194, 50] on input "Filter by keyword..." at bounding box center [193, 47] width 140 height 16
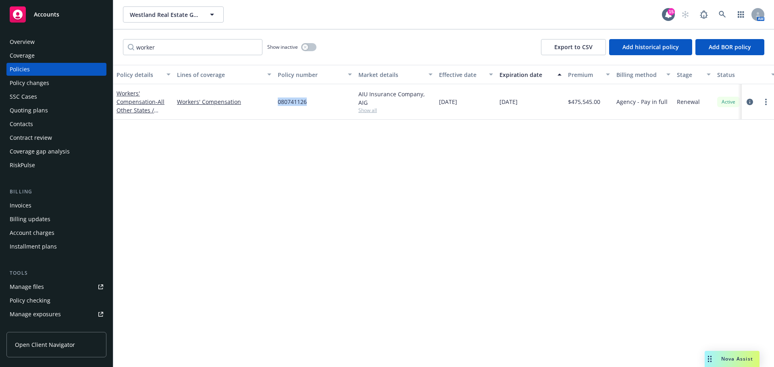
drag, startPoint x: 313, startPoint y: 103, endPoint x: 279, endPoint y: 102, distance: 33.9
click at [279, 102] on div "080741126" at bounding box center [315, 101] width 81 height 35
copy span "080741126"
click at [311, 108] on div "080741126" at bounding box center [315, 101] width 81 height 35
drag, startPoint x: 314, startPoint y: 105, endPoint x: 272, endPoint y: 101, distance: 41.7
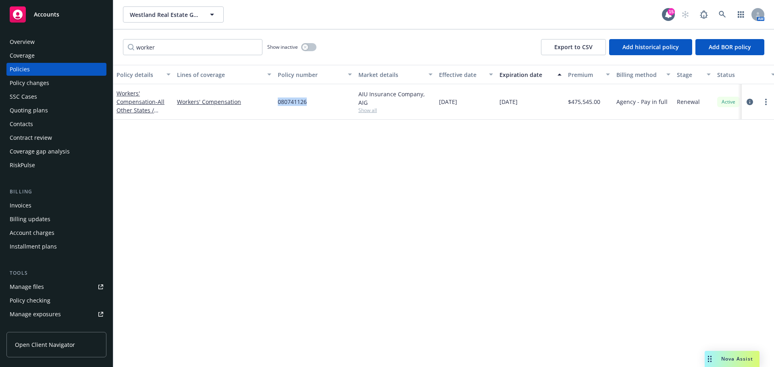
click at [272, 101] on div "Workers' Compensation - All Other States / CA Workers' Compensation 080741126 A…" at bounding box center [502, 101] width 778 height 35
copy div "080741126"
click at [747, 100] on icon "circleInformation" at bounding box center [750, 102] width 6 height 6
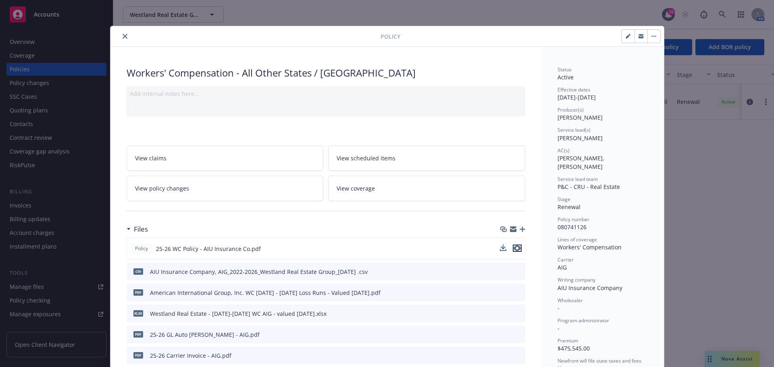
click at [517, 249] on icon "preview file" at bounding box center [517, 249] width 7 height 6
click at [123, 37] on icon "close" at bounding box center [125, 36] width 5 height 5
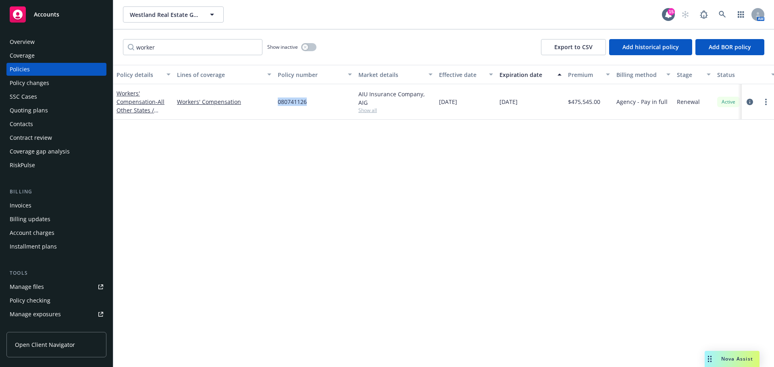
drag, startPoint x: 315, startPoint y: 98, endPoint x: 278, endPoint y: 103, distance: 37.4
click at [278, 103] on div "080741126" at bounding box center [315, 101] width 81 height 35
copy span "080741126"
click at [169, 49] on input "worker" at bounding box center [193, 47] width 140 height 16
paste input "080741126"
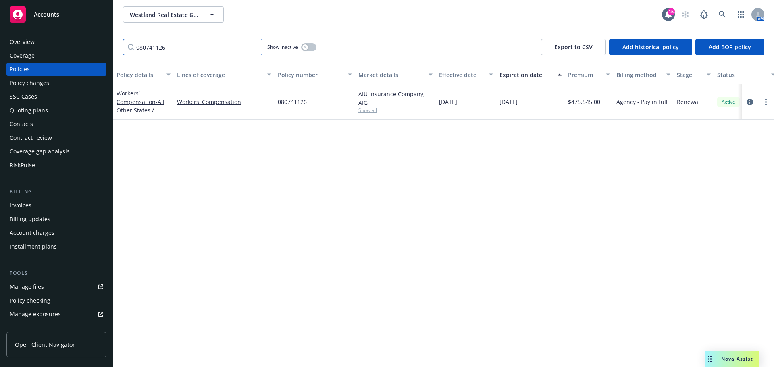
type input "080741126"
click at [331, 18] on div "Westland Real Estate Group Westland Real Estate Group" at bounding box center [392, 14] width 539 height 16
click at [279, 170] on div "Policy details Lines of coverage Policy number Market details Effective date Ex…" at bounding box center [443, 216] width 661 height 302
click at [178, 23] on div "Westland Real Estate Group Westland Real Estate Group 15 AM" at bounding box center [443, 14] width 661 height 29
click at [182, 16] on span "Westland Real Estate Group" at bounding box center [165, 14] width 70 height 8
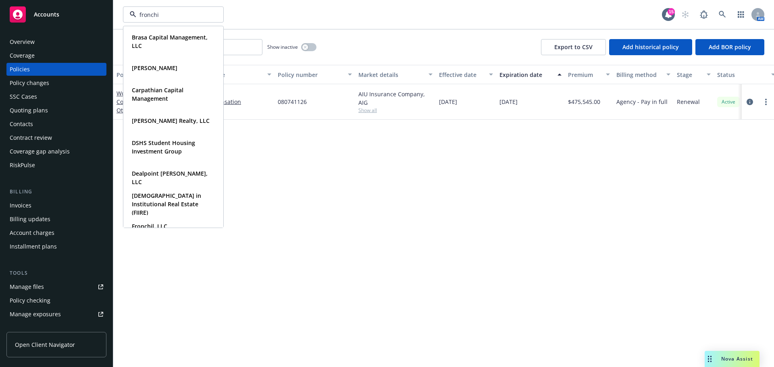
type input "fronchil"
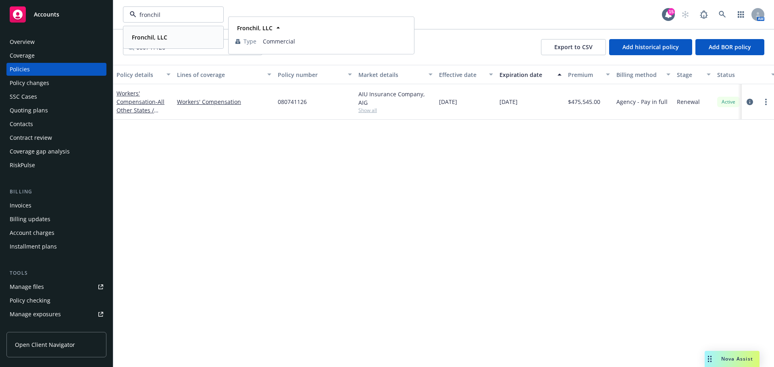
click at [159, 35] on strong "Fronchil, LLC" at bounding box center [149, 37] width 35 height 8
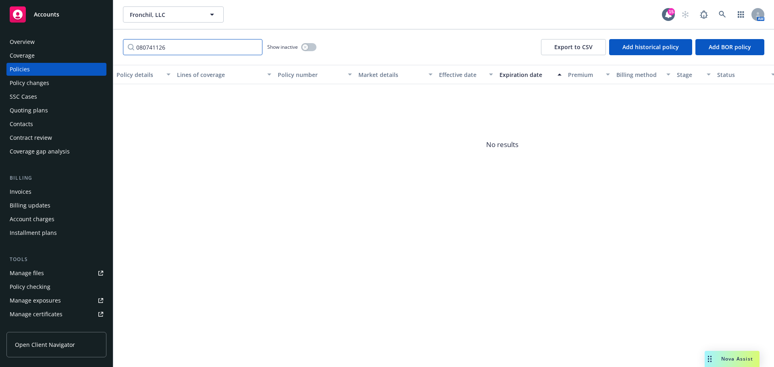
click at [252, 46] on input "080741126" at bounding box center [193, 47] width 140 height 16
click at [46, 190] on div "Invoices" at bounding box center [57, 192] width 94 height 13
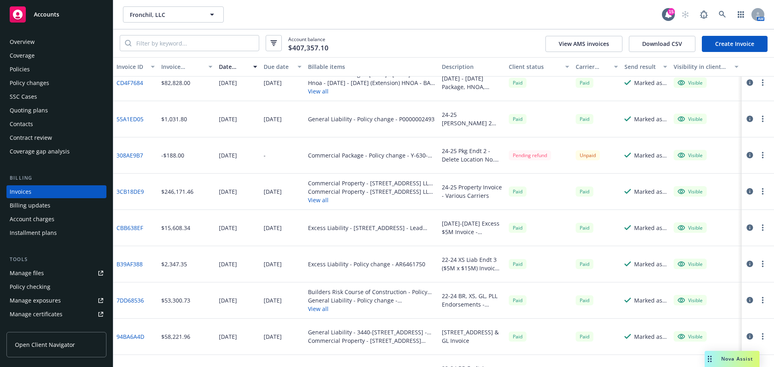
scroll to position [605, 0]
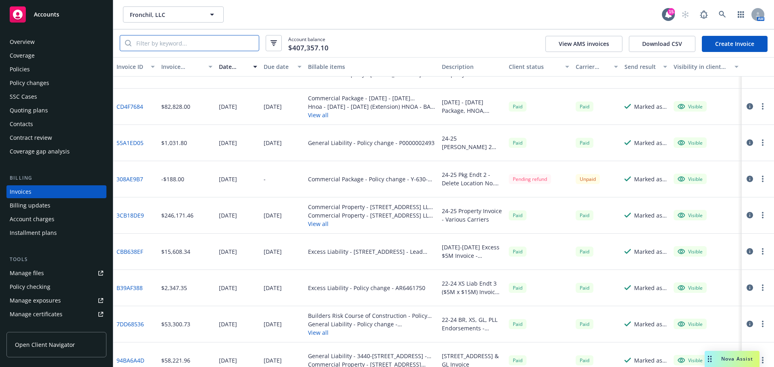
click at [197, 47] on input "search" at bounding box center [194, 42] width 127 height 15
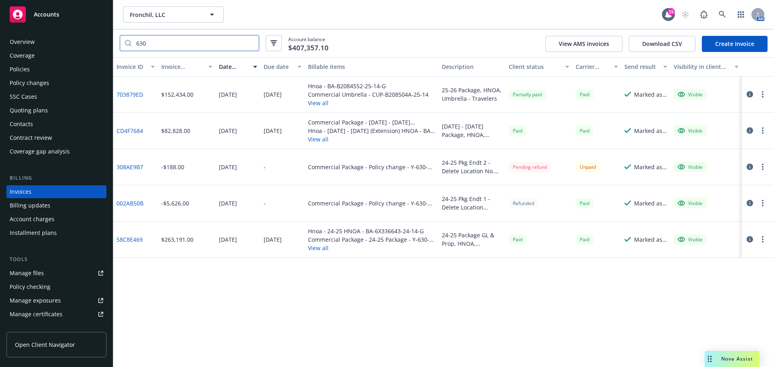
type input "630"
click at [244, 293] on div "Invoice ID Invoice amount Date issued Due date Billable items Description Clien…" at bounding box center [443, 212] width 661 height 310
click at [130, 199] on link "002AB50B" at bounding box center [130, 203] width 27 height 8
click at [29, 65] on div "Policies" at bounding box center [20, 69] width 20 height 13
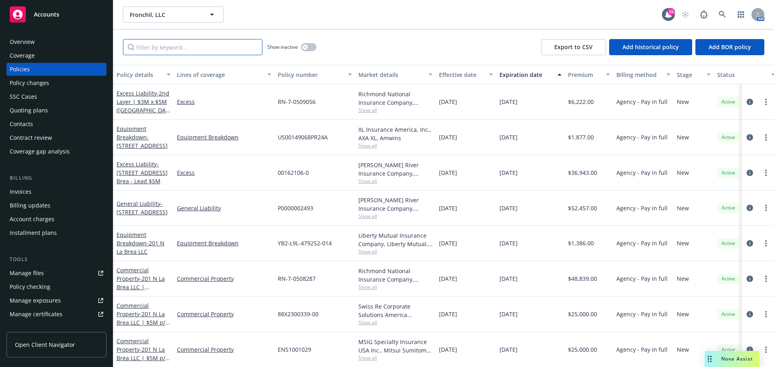
click at [186, 42] on input "Filter by keyword..." at bounding box center [193, 47] width 140 height 16
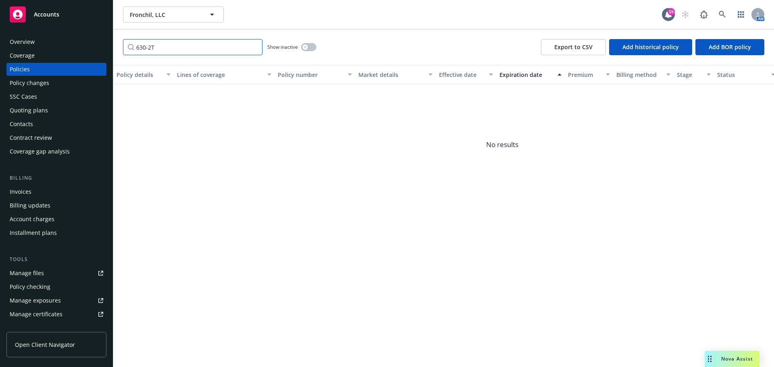
type input "630-2T"
click at [300, 48] on div "Show inactive" at bounding box center [291, 47] width 49 height 16
click at [305, 48] on icon "button" at bounding box center [305, 47] width 3 height 3
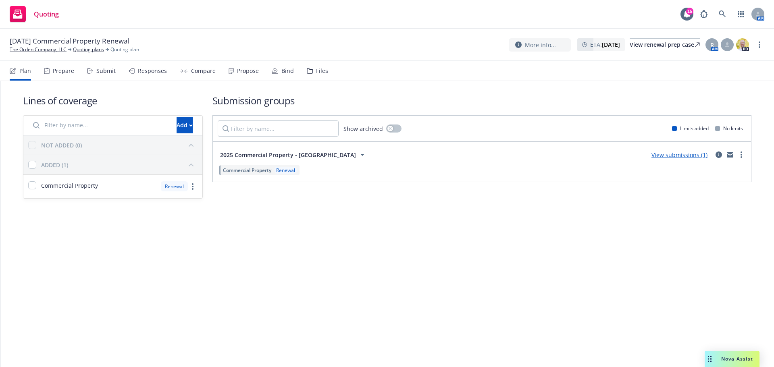
drag, startPoint x: 300, startPoint y: 155, endPoint x: 338, endPoint y: 157, distance: 38.0
click at [338, 157] on span "2025 Commercial Property - [GEOGRAPHIC_DATA]" at bounding box center [288, 155] width 136 height 8
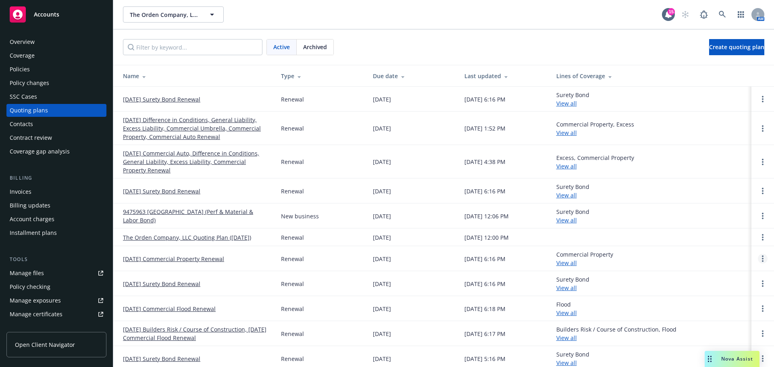
click at [759, 257] on link "Open options" at bounding box center [763, 259] width 10 height 10
click at [725, 223] on link "Rename" at bounding box center [715, 221] width 71 height 16
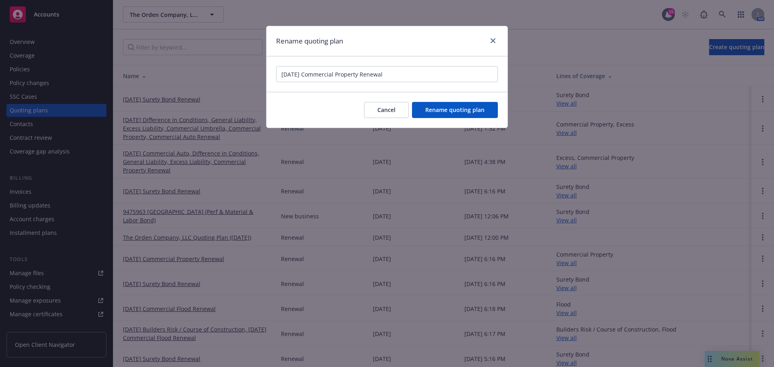
drag, startPoint x: 355, startPoint y: 76, endPoint x: 307, endPoint y: 75, distance: 47.6
click at [307, 75] on input "[DATE] Commercial Property Renewal" at bounding box center [387, 74] width 222 height 16
type input "[DATE] Property - [STREET_ADDRESS]"
click at [446, 112] on span "Rename quoting plan" at bounding box center [454, 110] width 59 height 8
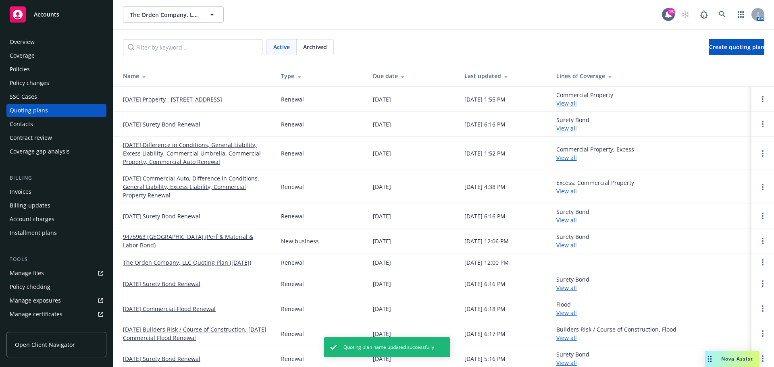
click at [213, 102] on link "[DATE] Property - [STREET_ADDRESS]" at bounding box center [172, 99] width 99 height 8
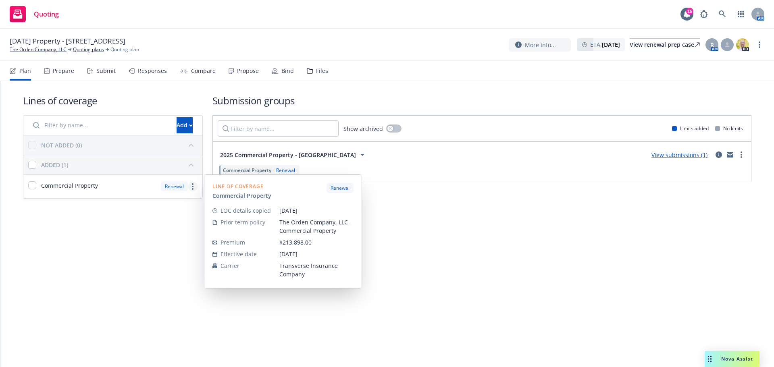
click at [189, 187] on link "more" at bounding box center [193, 187] width 10 height 10
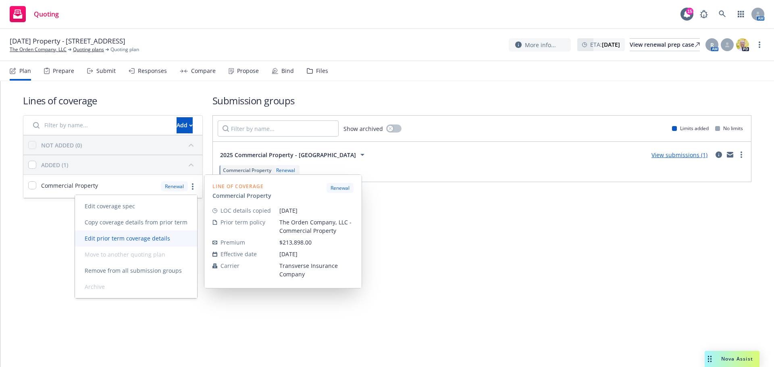
click at [152, 237] on span "Edit prior term coverage details" at bounding box center [127, 239] width 105 height 8
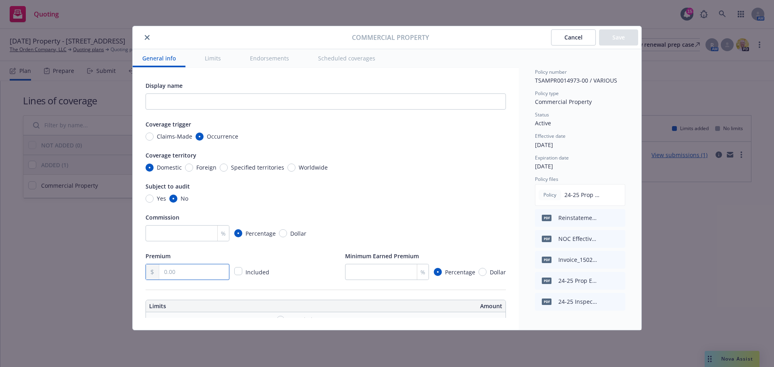
click at [200, 271] on input "text" at bounding box center [194, 272] width 70 height 15
type input "221,455.00"
click at [296, 271] on div "Premium 221,455.00 Included Minimum Earned Premium % Percentage Dollar" at bounding box center [326, 265] width 361 height 29
click at [366, 277] on input "number" at bounding box center [387, 272] width 84 height 16
type input "35"
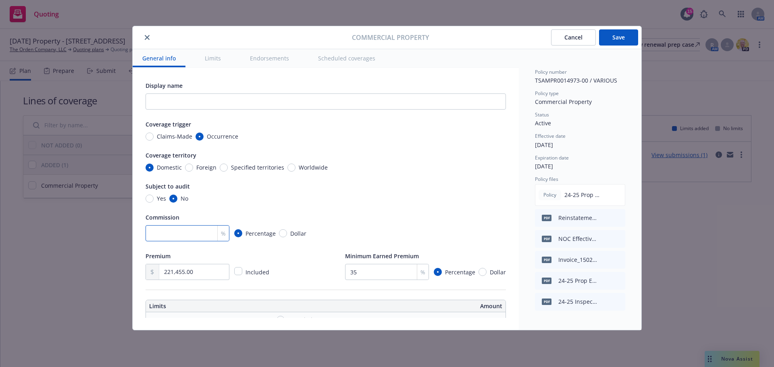
click at [203, 238] on input "number" at bounding box center [188, 233] width 84 height 16
type input "9.5"
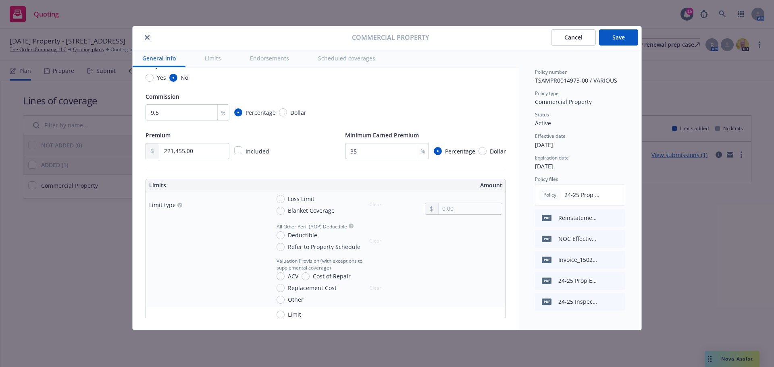
scroll to position [161, 0]
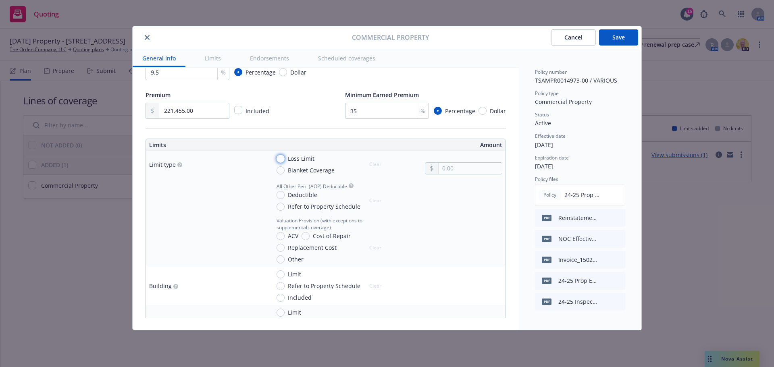
click at [279, 159] on input "Loss Limit" at bounding box center [281, 159] width 8 height 8
radio input "true"
click at [247, 170] on td "Limit type" at bounding box center [206, 164] width 121 height 27
click at [281, 210] on input "Refer to Property Schedule" at bounding box center [281, 207] width 8 height 8
radio input "true"
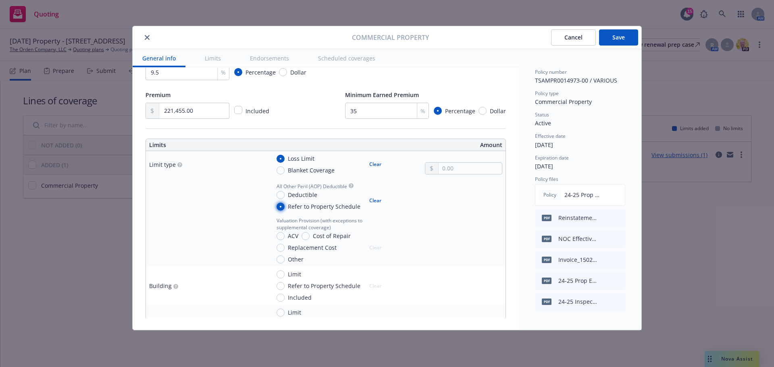
scroll to position [202, 0]
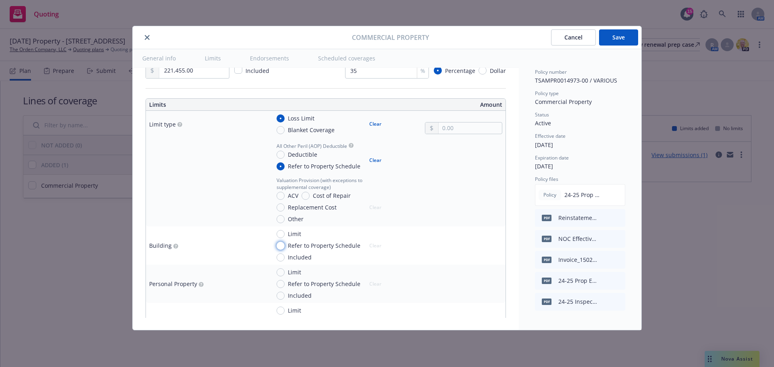
click at [280, 244] on input "Refer to Property Schedule" at bounding box center [281, 246] width 8 height 8
radio input "true"
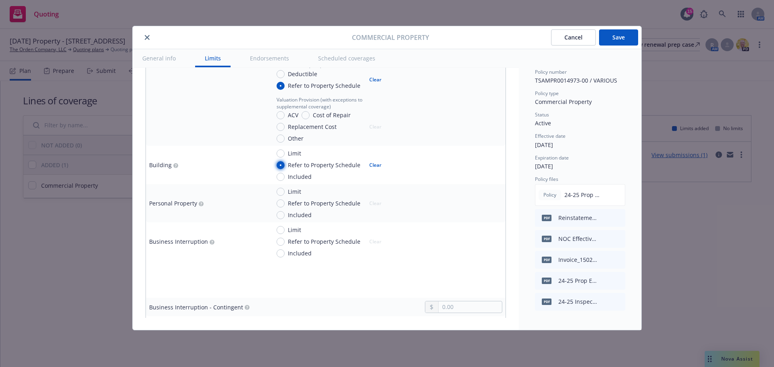
scroll to position [242, 0]
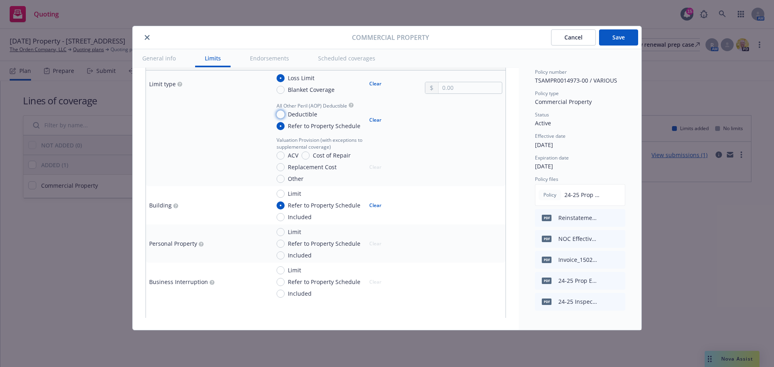
click at [279, 114] on input "Deductible" at bounding box center [281, 115] width 8 height 8
radio input "true"
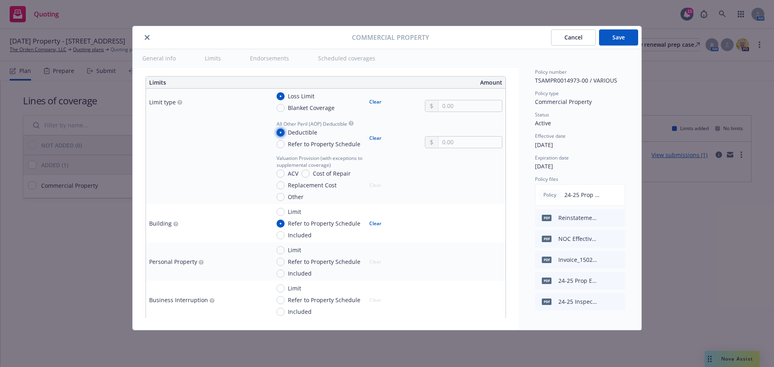
scroll to position [202, 0]
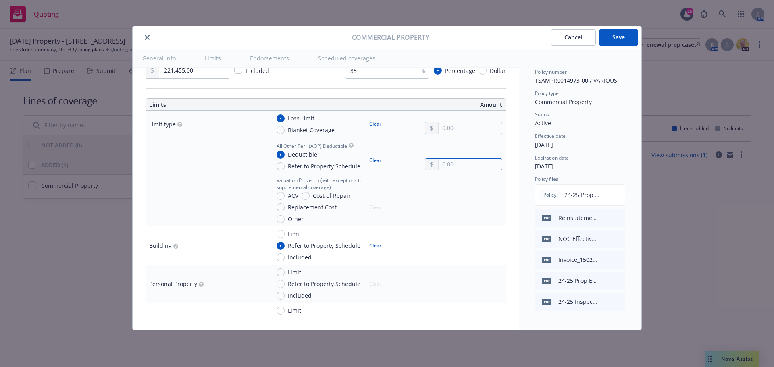
click at [464, 167] on input "text" at bounding box center [470, 164] width 63 height 11
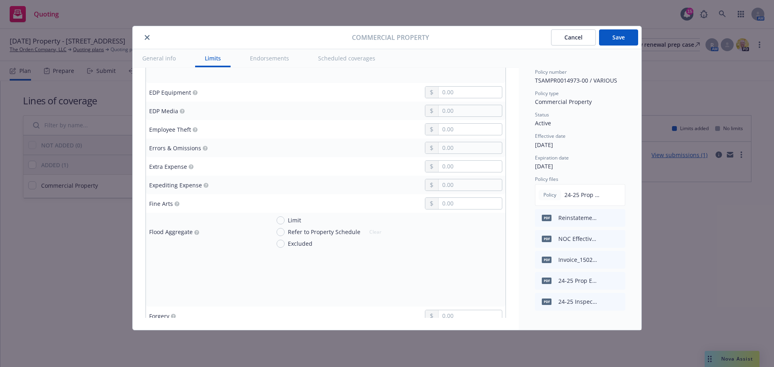
scroll to position [1129, 0]
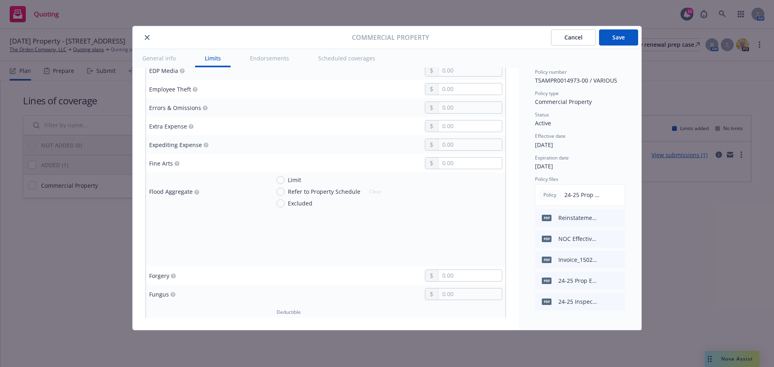
type input "25,000.00"
click at [280, 178] on input "Limit" at bounding box center [281, 180] width 8 height 8
radio input "true"
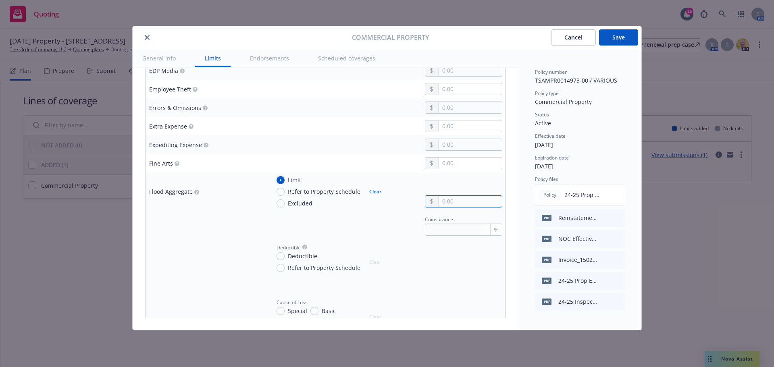
click at [451, 204] on input "text" at bounding box center [470, 201] width 63 height 11
click at [459, 265] on button "$5,000,000.00" at bounding box center [461, 266] width 69 height 15
type input "5,000,000.00"
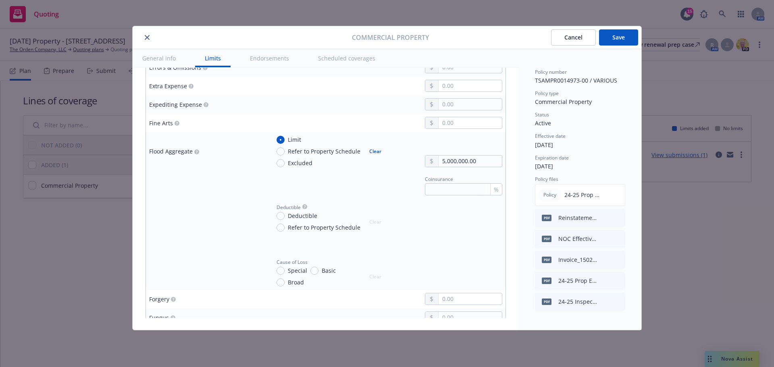
scroll to position [1210, 0]
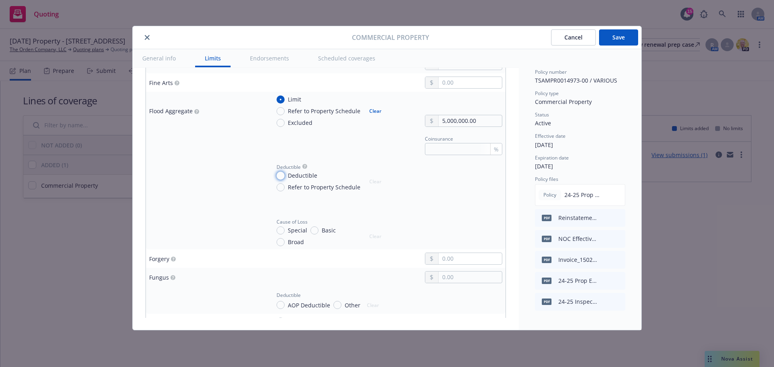
click at [279, 175] on input "Deductible" at bounding box center [281, 176] width 8 height 8
radio input "true"
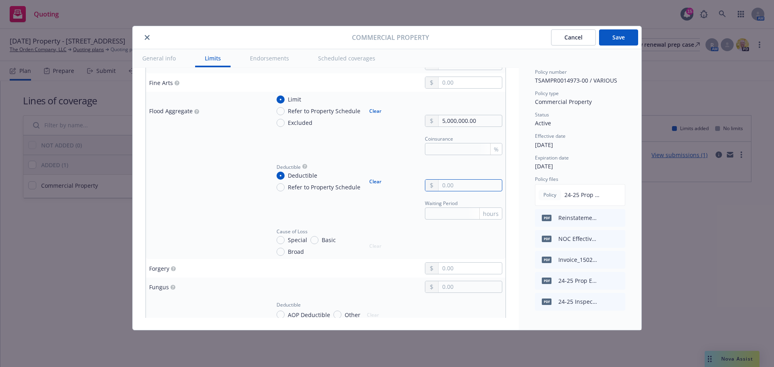
click at [469, 183] on input "text" at bounding box center [470, 185] width 63 height 11
type input "100,000.00"
click at [165, 190] on td at bounding box center [206, 176] width 121 height 36
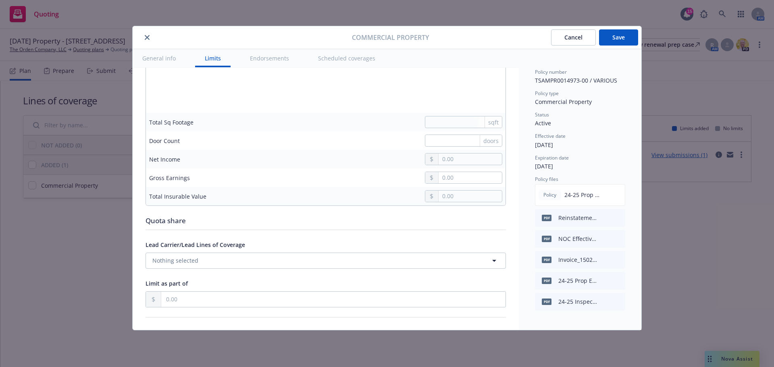
scroll to position [2259, 0]
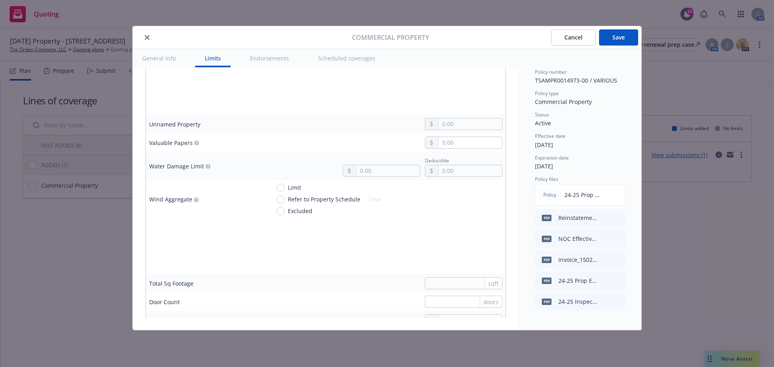
click at [282, 192] on div "Limit Refer to Property Schedule Excluded" at bounding box center [320, 200] width 86 height 32
click at [282, 186] on input "Limit" at bounding box center [281, 188] width 8 height 8
radio input "true"
click at [284, 263] on div "Deductible" at bounding box center [297, 264] width 41 height 8
click at [282, 263] on input "Deductible" at bounding box center [281, 264] width 8 height 8
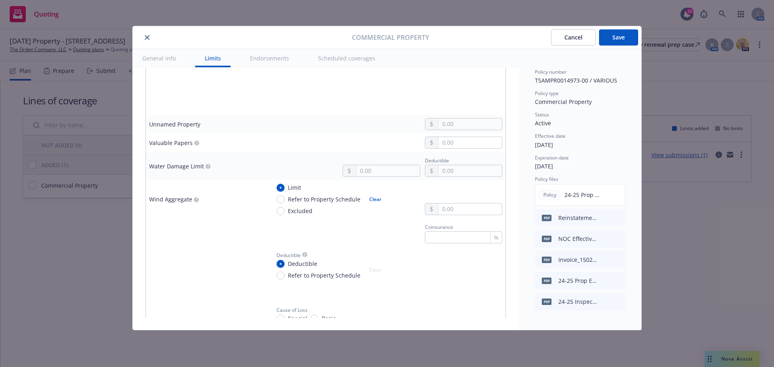
radio input "true"
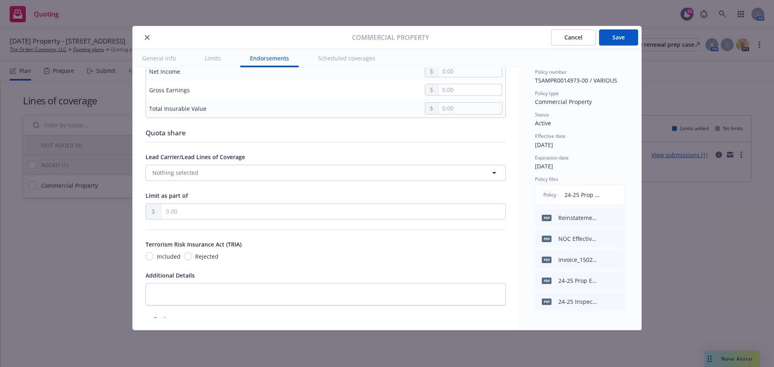
scroll to position [2944, 0]
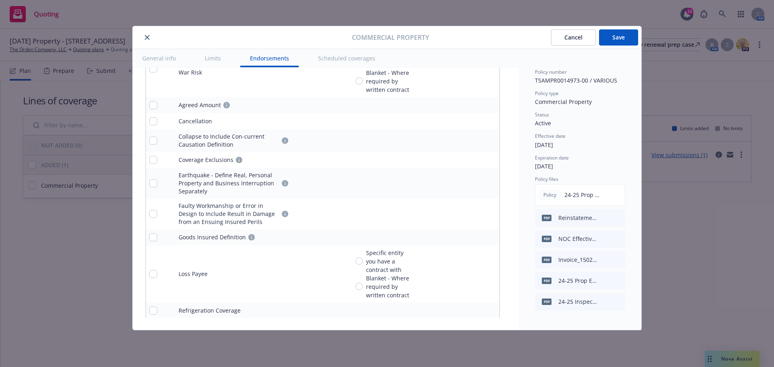
click at [620, 40] on button "Save" at bounding box center [618, 37] width 39 height 16
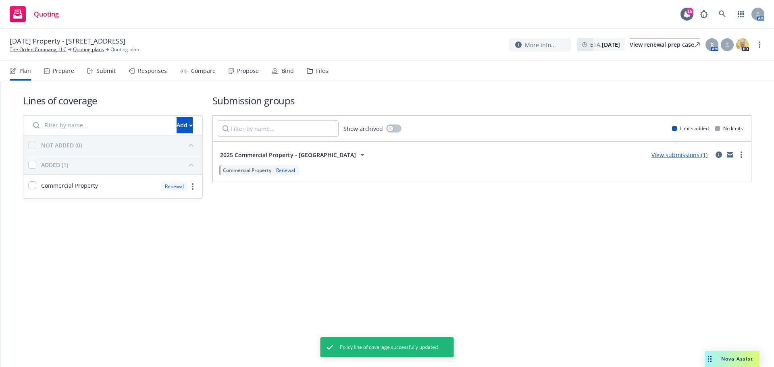
click at [315, 246] on div "Lines of coverage Add NOT ADDED (0) ADDED (1) Commercial Property Renewal Submi…" at bounding box center [387, 224] width 774 height 286
click at [687, 154] on link "View submissions (1)" at bounding box center [680, 155] width 56 height 8
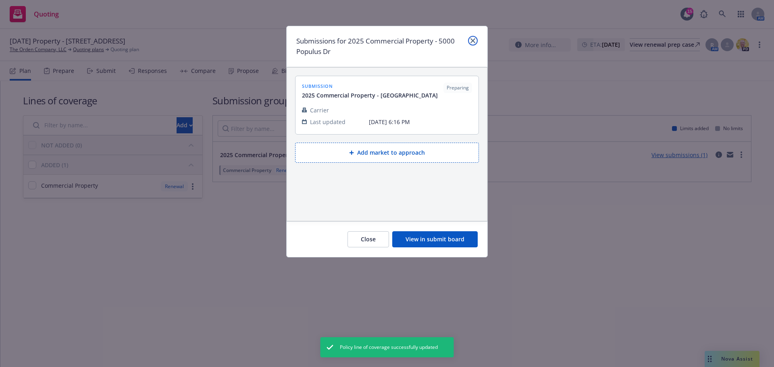
drag, startPoint x: 475, startPoint y: 42, endPoint x: 413, endPoint y: 49, distance: 61.8
click at [475, 41] on icon "close" at bounding box center [473, 40] width 5 height 5
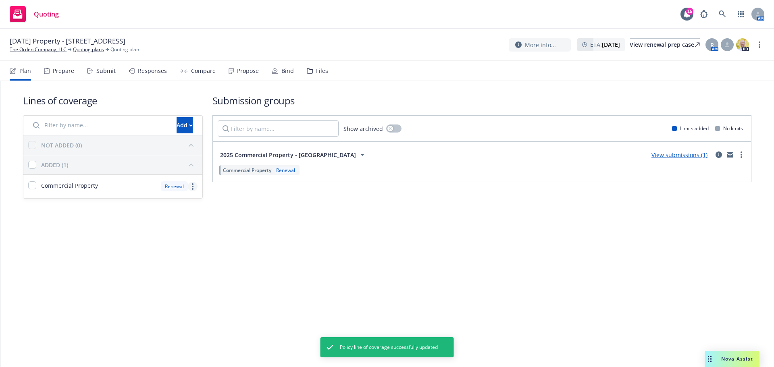
click at [191, 187] on link "more" at bounding box center [193, 187] width 10 height 10
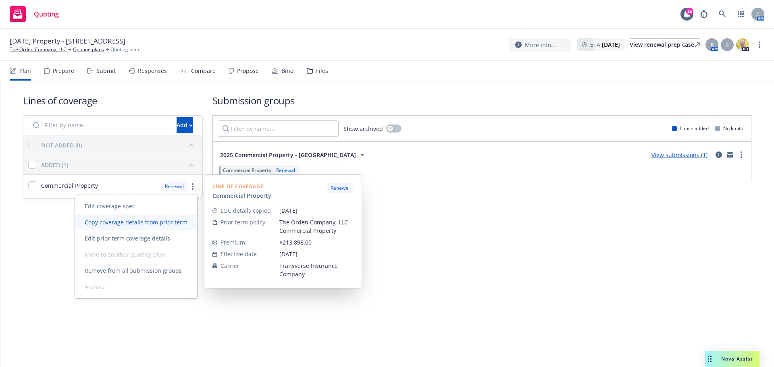
click at [141, 223] on span "Copy coverage details from prior term" at bounding box center [136, 223] width 122 height 8
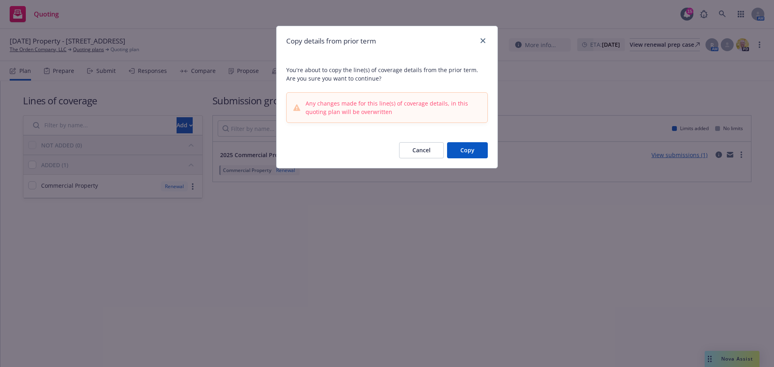
click at [481, 154] on button "Copy" at bounding box center [467, 150] width 41 height 16
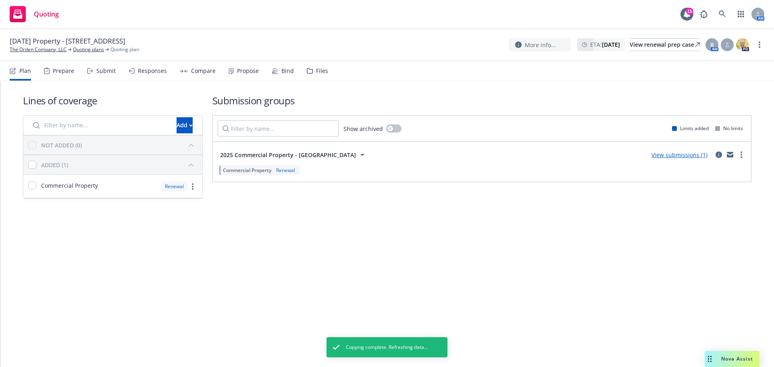
click at [679, 153] on link "View submissions (1)" at bounding box center [680, 155] width 56 height 8
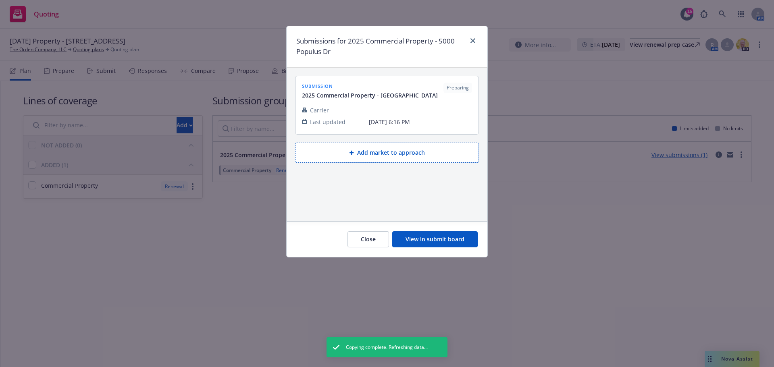
click at [428, 238] on button "View in submit board" at bounding box center [435, 239] width 86 height 16
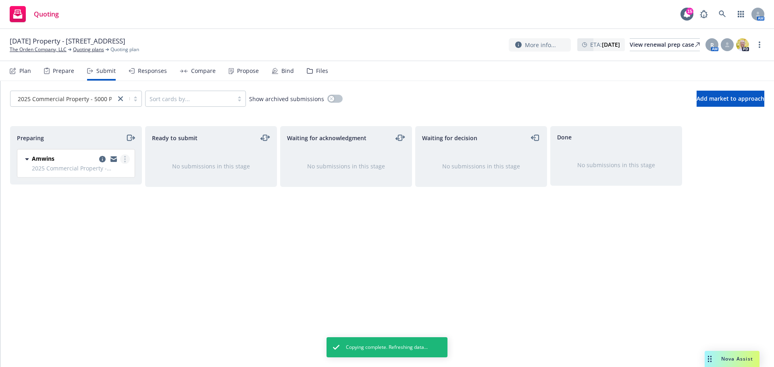
click at [127, 160] on link "more" at bounding box center [125, 159] width 10 height 10
click at [149, 209] on div "Ready to submit No submissions in this stage" at bounding box center [211, 238] width 132 height 224
click at [102, 158] on icon "copy logging email" at bounding box center [102, 159] width 6 height 6
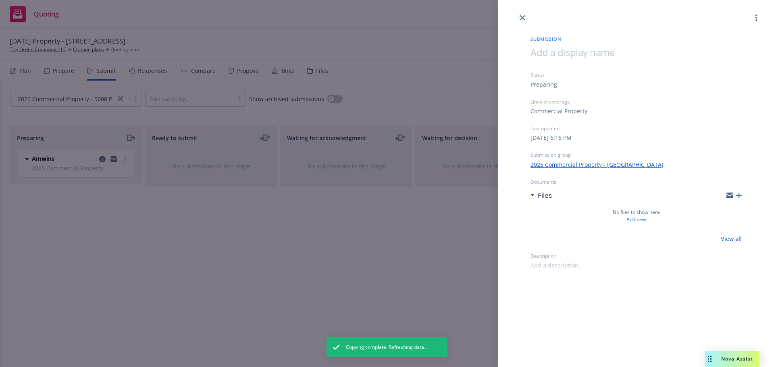
click at [523, 19] on icon "close" at bounding box center [522, 17] width 5 height 5
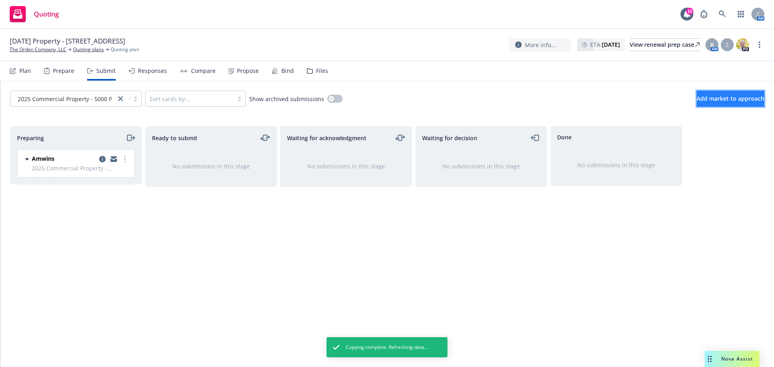
click at [697, 93] on button "Add market to approach" at bounding box center [731, 99] width 68 height 16
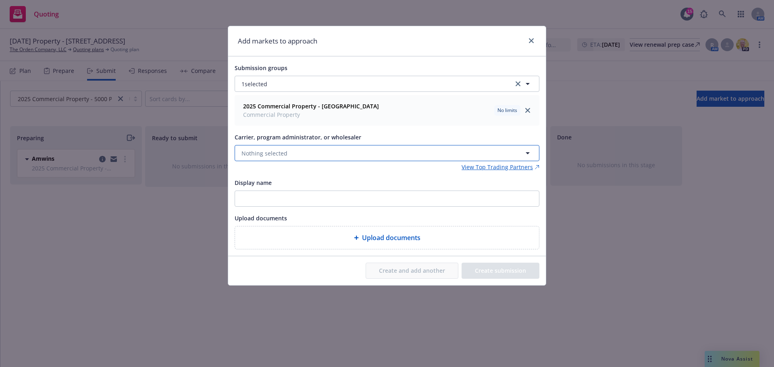
click at [340, 155] on button "Nothing selected" at bounding box center [387, 153] width 305 height 16
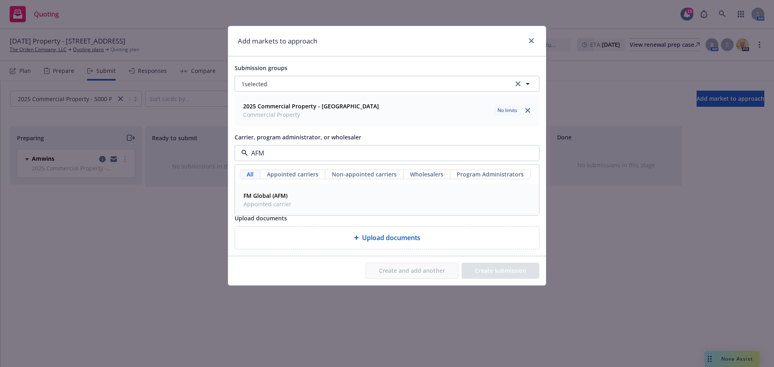
click at [315, 192] on div "FM Global (AFM) Appointed carrier" at bounding box center [387, 200] width 294 height 20
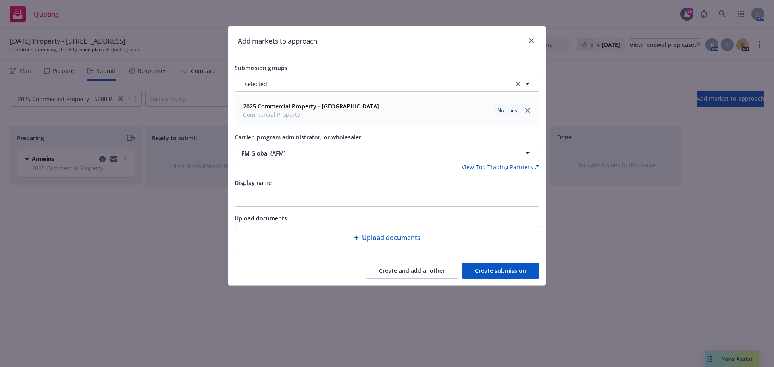
click at [421, 270] on button "Create and add another" at bounding box center [412, 271] width 93 height 16
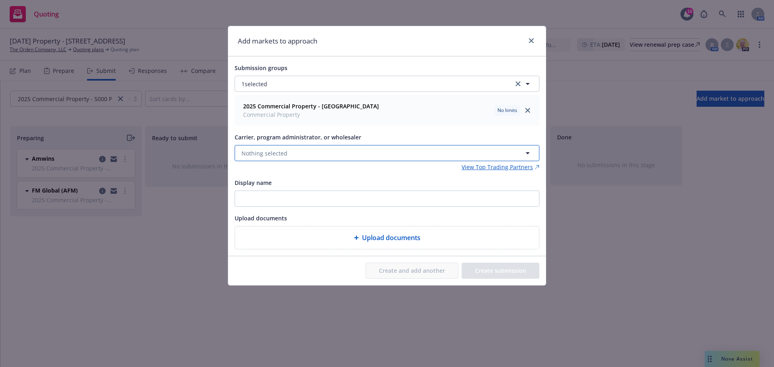
click at [296, 156] on button "Nothing selected" at bounding box center [387, 153] width 305 height 16
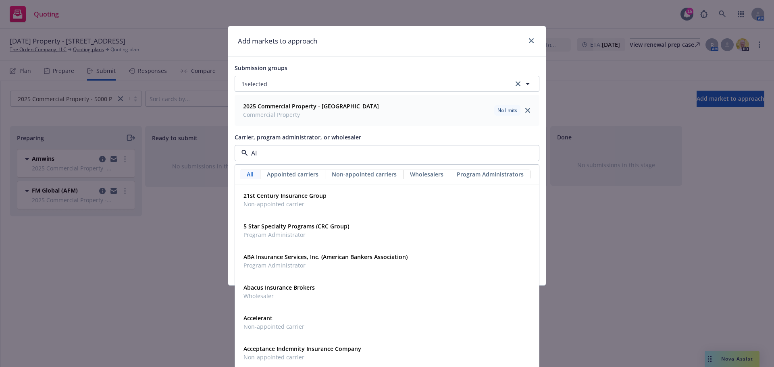
type input "AIG"
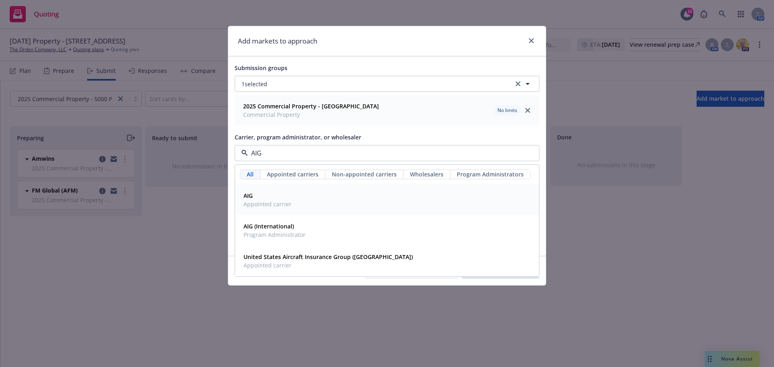
click at [285, 199] on span "AIG" at bounding box center [268, 196] width 48 height 8
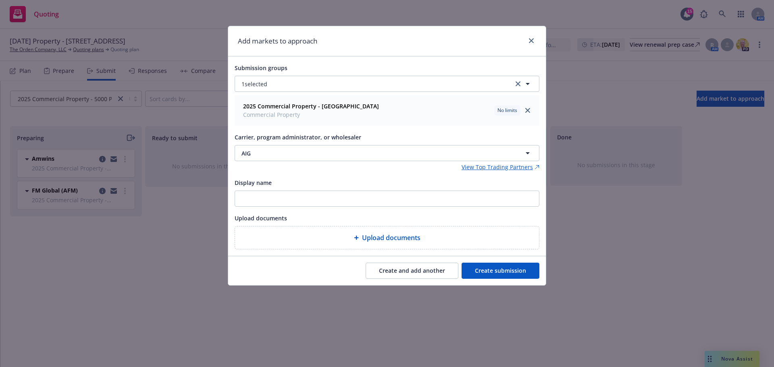
click at [436, 272] on button "Create and add another" at bounding box center [412, 271] width 93 height 16
click at [280, 157] on span "Nothing selected" at bounding box center [265, 153] width 46 height 8
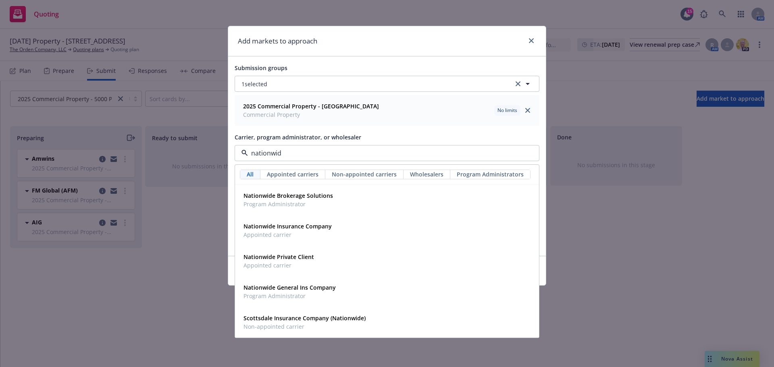
type input "nationwide"
click at [290, 223] on strong "Nationwide Insurance Company" at bounding box center [288, 227] width 88 height 8
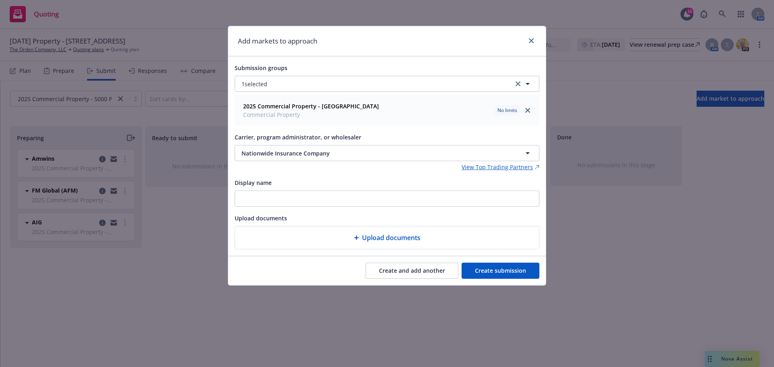
click at [410, 266] on button "Create and add another" at bounding box center [412, 271] width 93 height 16
click at [291, 154] on button "Nothing selected" at bounding box center [387, 153] width 305 height 16
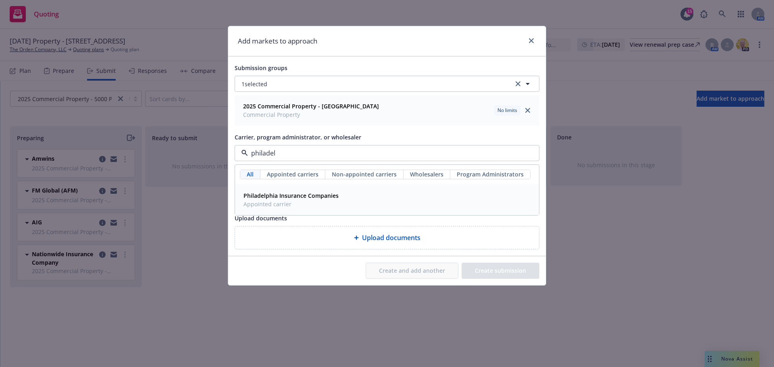
click at [286, 210] on div "Philadelphia Insurance Companies Appointed carrier" at bounding box center [290, 200] width 100 height 20
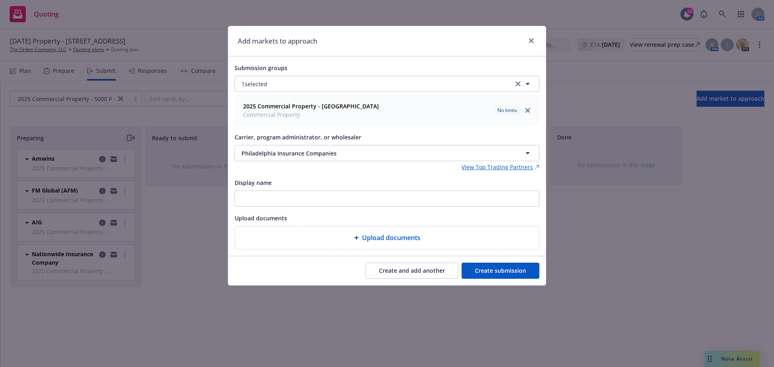
click at [385, 268] on button "Create and add another" at bounding box center [412, 271] width 93 height 16
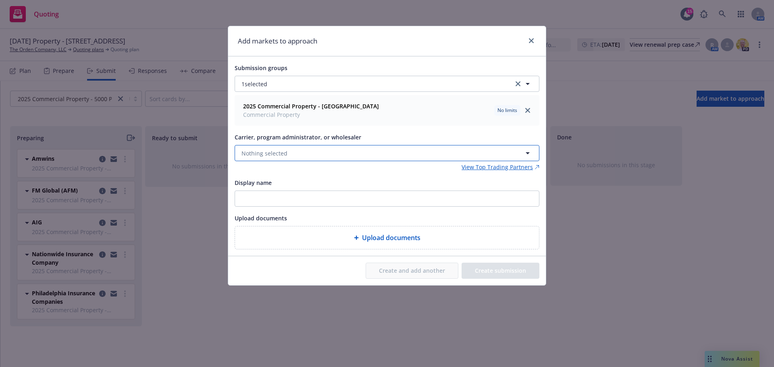
click at [274, 158] on button "Nothing selected" at bounding box center [387, 153] width 305 height 16
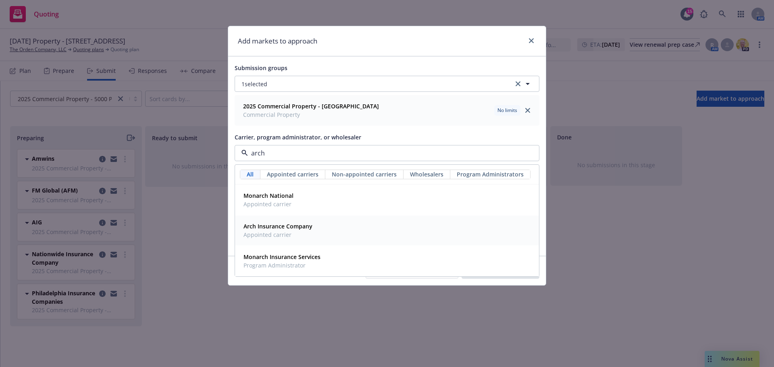
click at [303, 235] on span "Appointed carrier" at bounding box center [278, 235] width 69 height 8
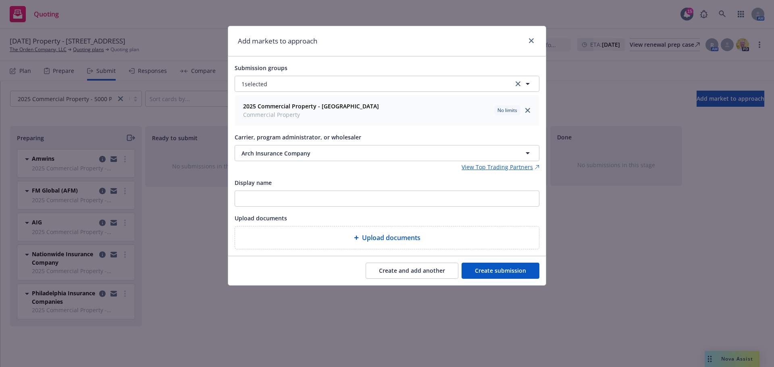
click at [405, 276] on button "Create and add another" at bounding box center [412, 271] width 93 height 16
click at [294, 148] on button "Nothing selected" at bounding box center [387, 153] width 305 height 16
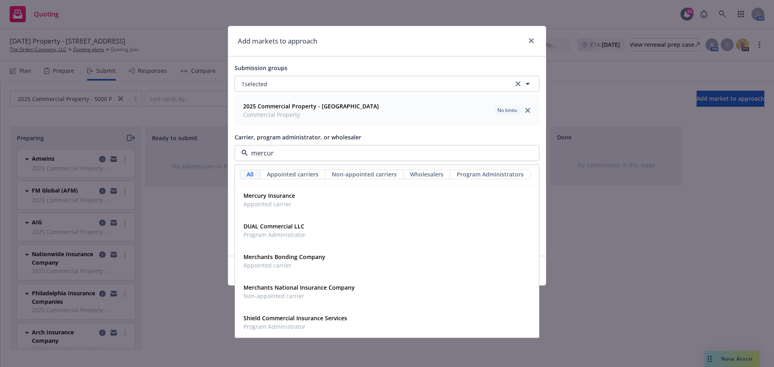
type input "mercury"
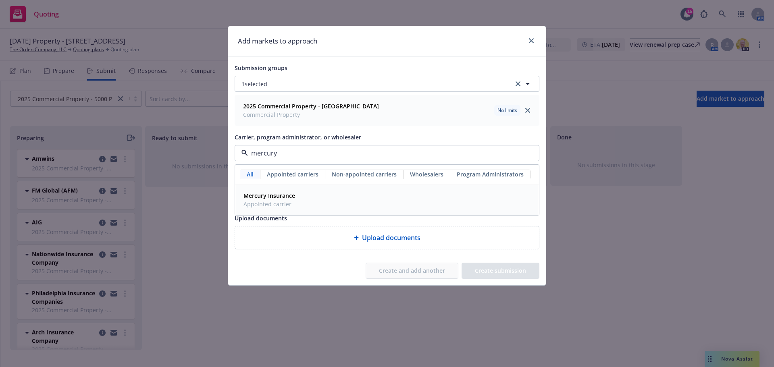
click at [290, 198] on strong "Mercury Insurance" at bounding box center [270, 196] width 52 height 8
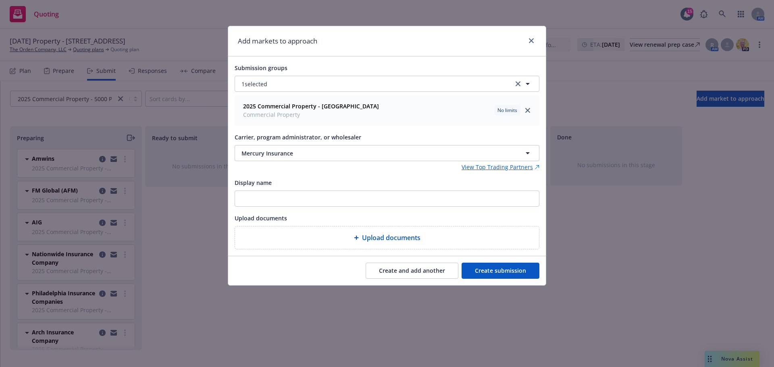
click at [426, 272] on button "Create and add another" at bounding box center [412, 271] width 93 height 16
click at [288, 157] on button "Nothing selected" at bounding box center [387, 153] width 305 height 16
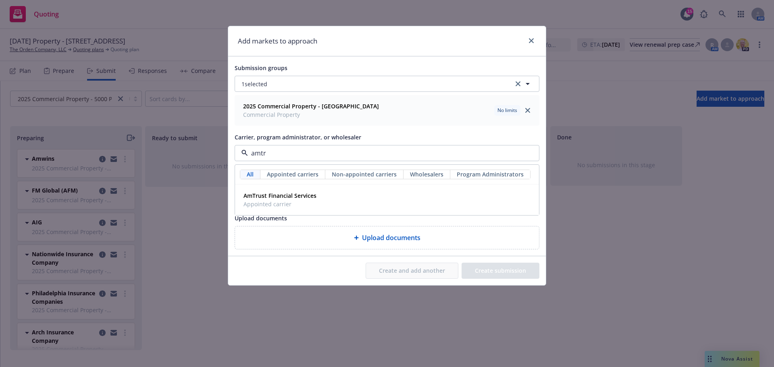
type input "amtru"
click at [286, 202] on span "Appointed carrier" at bounding box center [280, 204] width 73 height 8
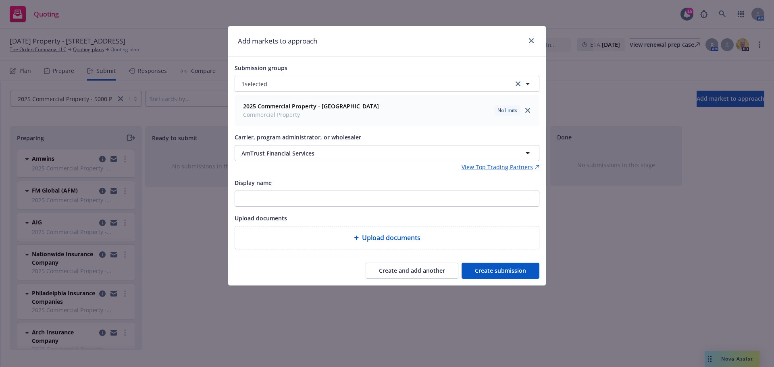
click at [392, 268] on button "Create and add another" at bounding box center [412, 271] width 93 height 16
click at [267, 157] on span "Nothing selected" at bounding box center [265, 153] width 46 height 8
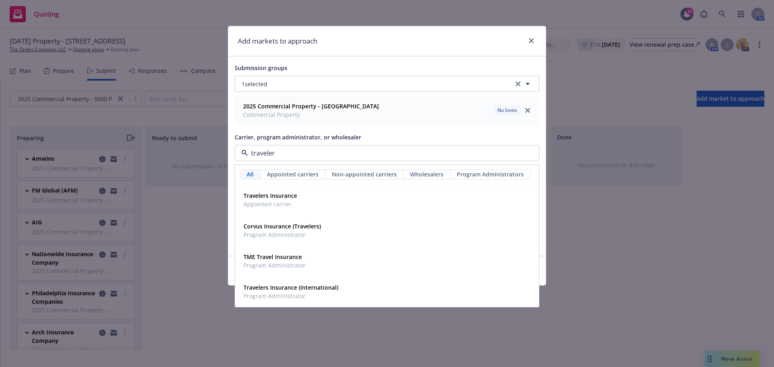
type input "travelers"
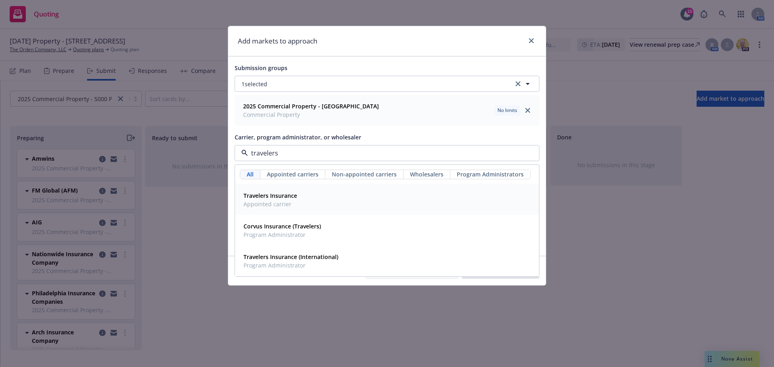
click at [283, 196] on strong "Travelers Insurance" at bounding box center [271, 196] width 54 height 8
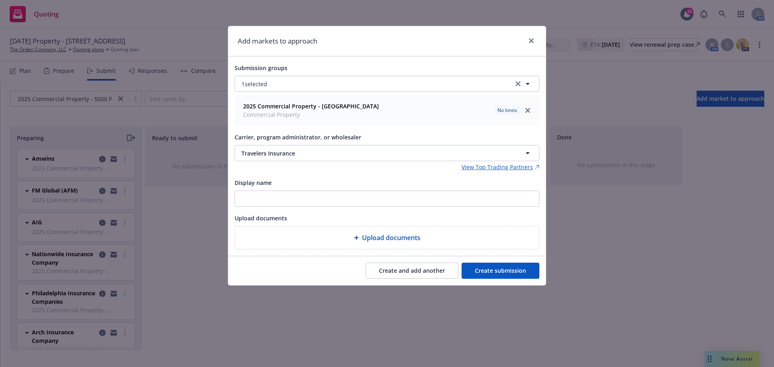
click at [435, 279] on button "Create and add another" at bounding box center [412, 271] width 93 height 16
click at [278, 152] on span "Nothing selected" at bounding box center [265, 153] width 46 height 8
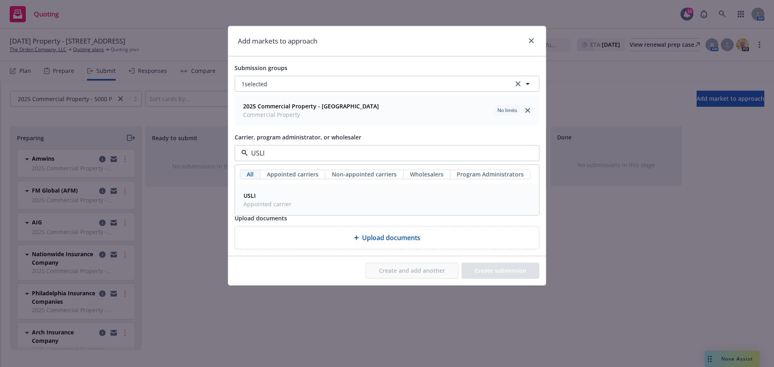
click at [277, 202] on span "Appointed carrier" at bounding box center [268, 204] width 48 height 8
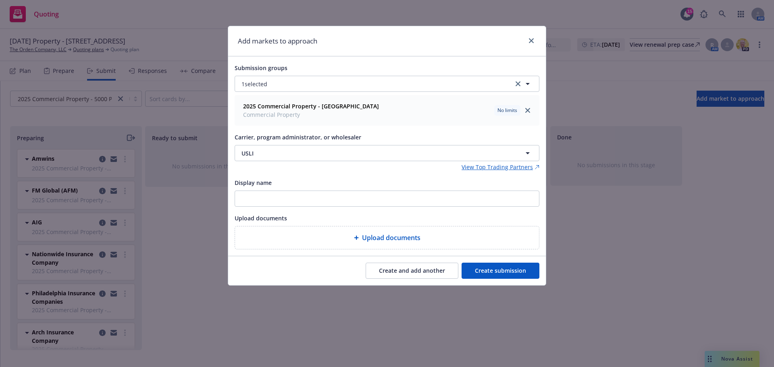
click at [428, 273] on button "Create and add another" at bounding box center [412, 271] width 93 height 16
click at [288, 153] on button "Nothing selected" at bounding box center [387, 153] width 305 height 16
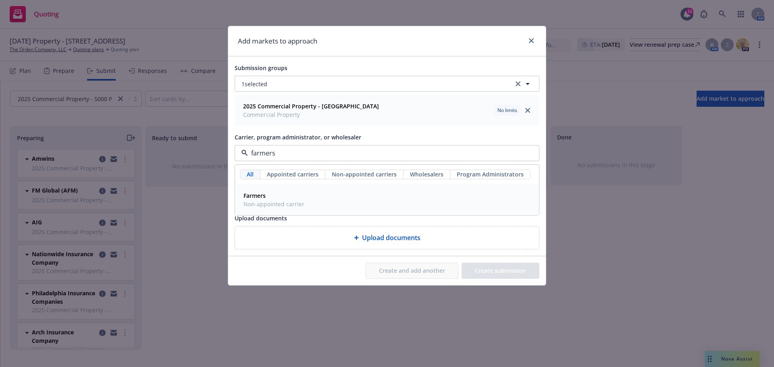
click at [286, 208] on span "Non-appointed carrier" at bounding box center [274, 204] width 61 height 8
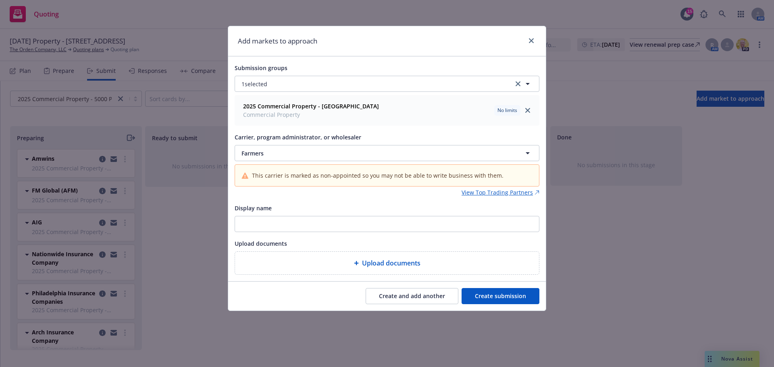
click at [409, 300] on button "Create and add another" at bounding box center [412, 296] width 93 height 16
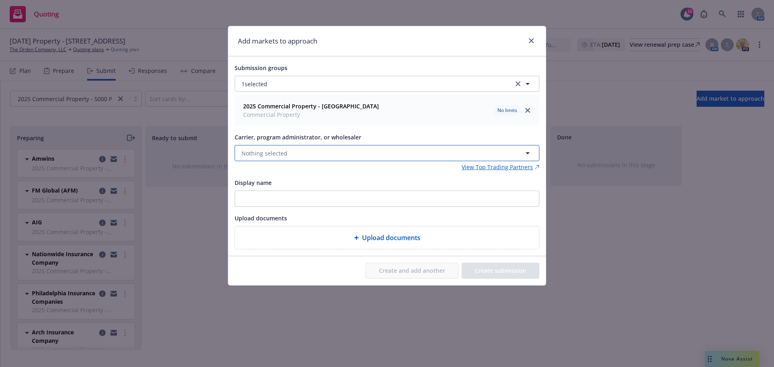
click at [272, 155] on span "Nothing selected" at bounding box center [265, 153] width 46 height 8
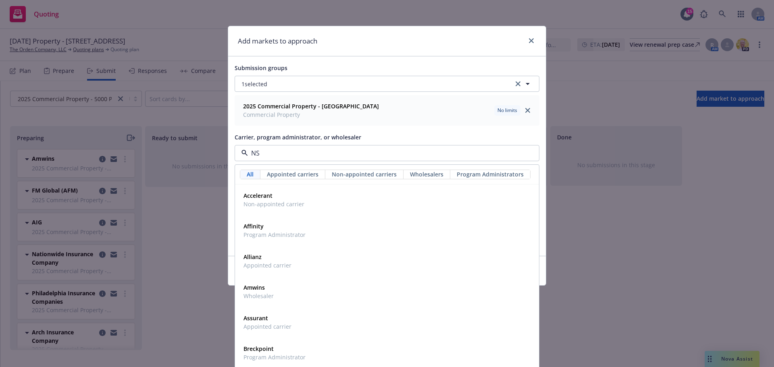
type input "NSM"
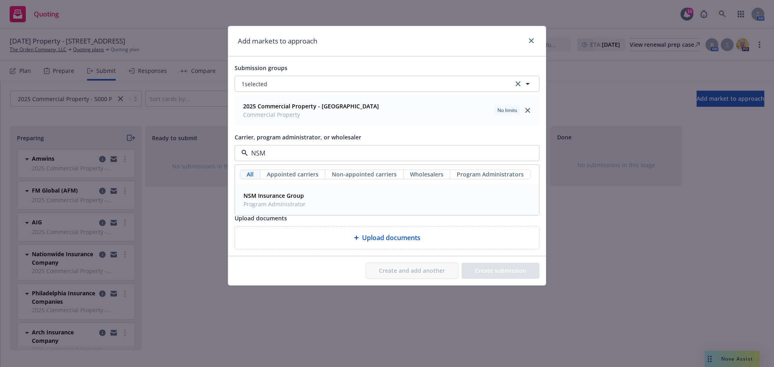
click at [282, 193] on strong "NSM Insurance Group" at bounding box center [274, 196] width 60 height 8
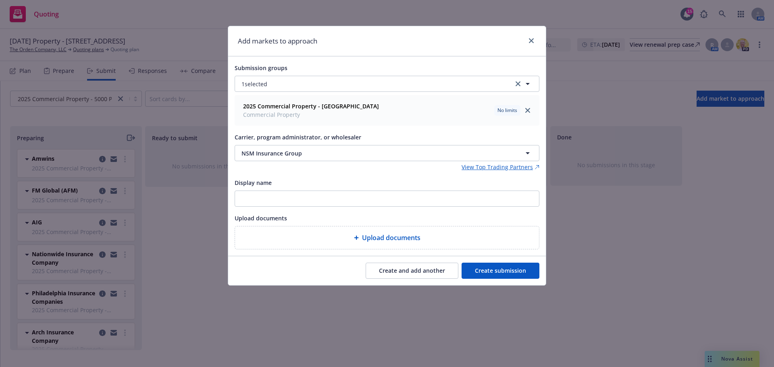
click at [403, 270] on button "Create and add another" at bounding box center [412, 271] width 93 height 16
click at [265, 150] on span "Nothing selected" at bounding box center [265, 153] width 46 height 8
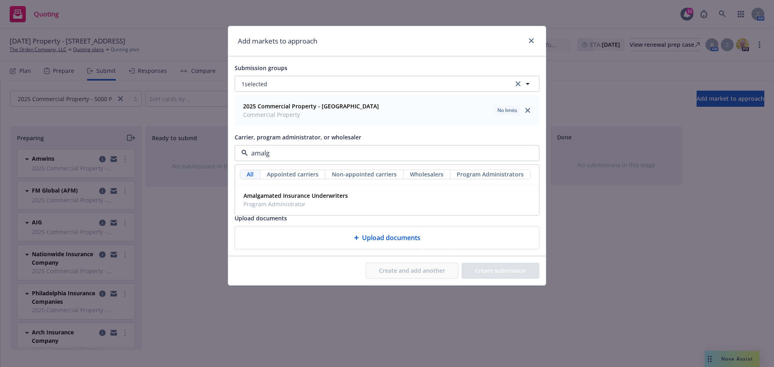
type input "amalga"
click at [270, 202] on span "Program Administrator" at bounding box center [296, 204] width 104 height 8
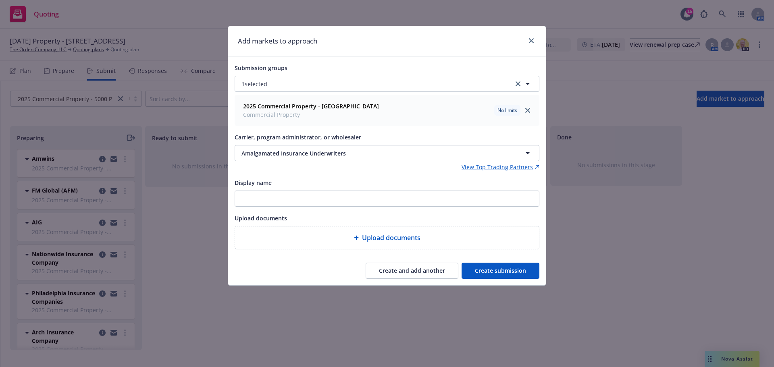
click at [505, 274] on button "Create submission" at bounding box center [501, 271] width 78 height 16
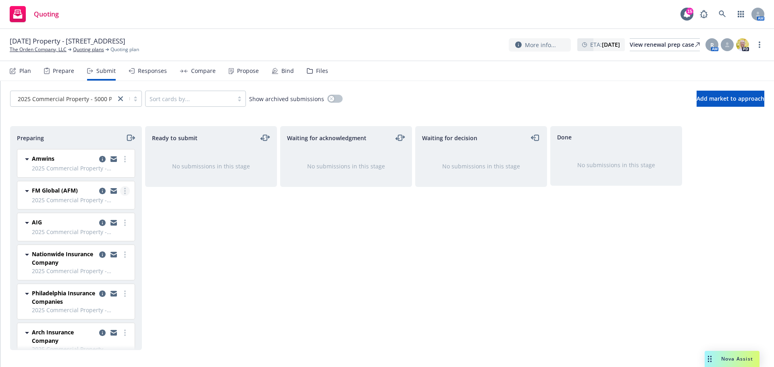
click at [120, 192] on link "more" at bounding box center [125, 191] width 10 height 10
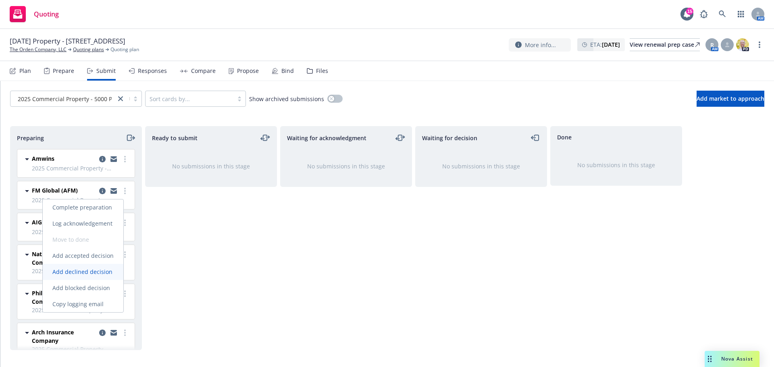
click at [86, 269] on span "Add declined decision" at bounding box center [82, 272] width 79 height 8
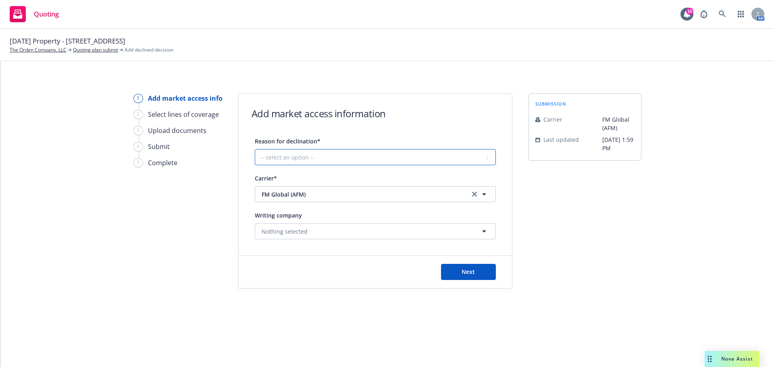
click at [348, 157] on select "-- select an option -- Cannot compete with other markets Carrier non-renewed Ca…" at bounding box center [375, 157] width 241 height 16
select select "DOES_NOT_FIT_UNDERWRITER_APPETITE"
click at [255, 149] on select "-- select an option -- Cannot compete with other markets Carrier non-renewed Ca…" at bounding box center [375, 157] width 241 height 16
click at [471, 270] on span "Next" at bounding box center [468, 272] width 13 height 8
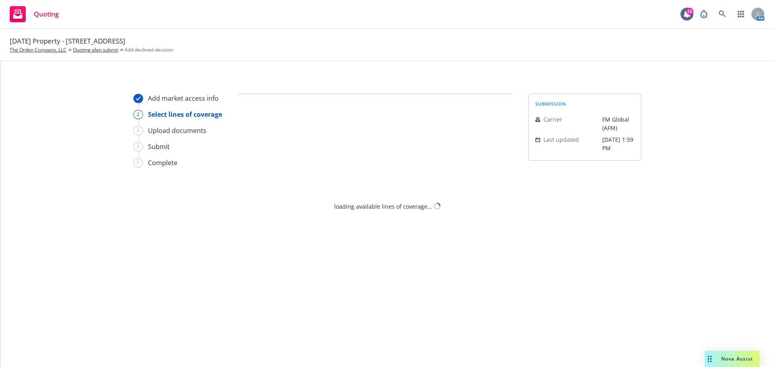
select select "DOES_NOT_FIT_UNDERWRITER_APPETITE"
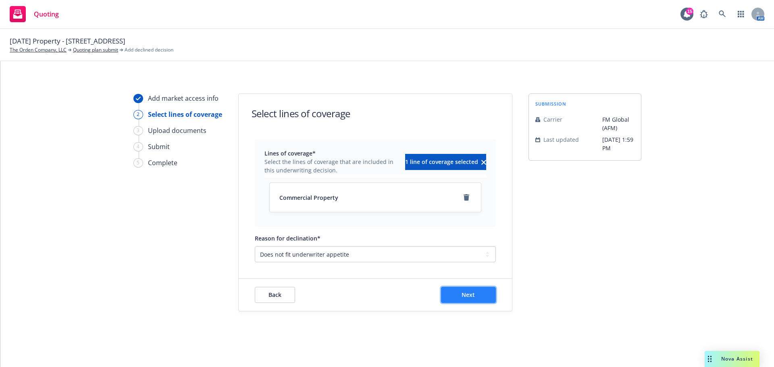
click at [479, 296] on button "Next" at bounding box center [468, 295] width 55 height 16
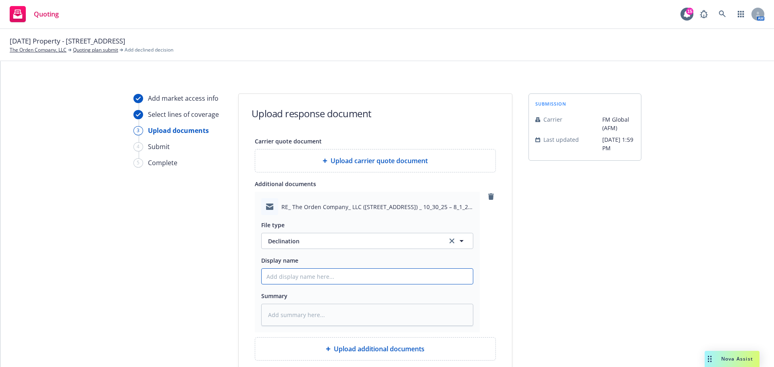
click at [315, 272] on input "Display name" at bounding box center [367, 276] width 211 height 15
type textarea "x"
type input "A"
type textarea "x"
type input "AF"
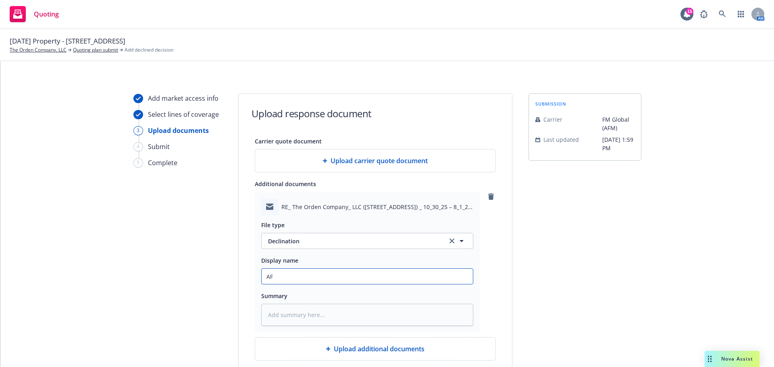
type textarea "x"
type input "AFM"
type textarea "x"
type input "AFM"
type textarea "x"
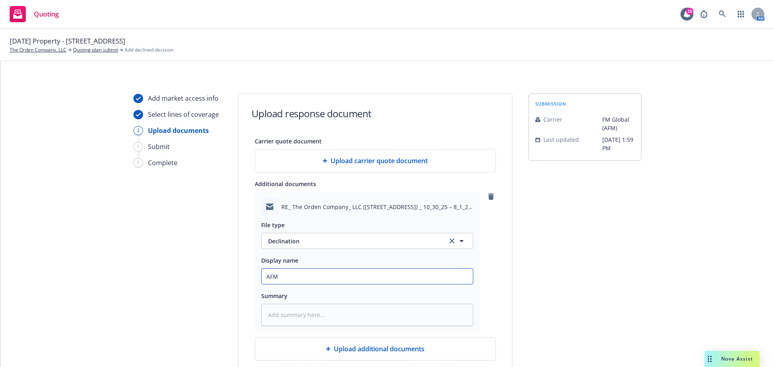
type input "AFM D"
type textarea "x"
type input "AFM De"
type textarea "x"
type input "AFM Dec"
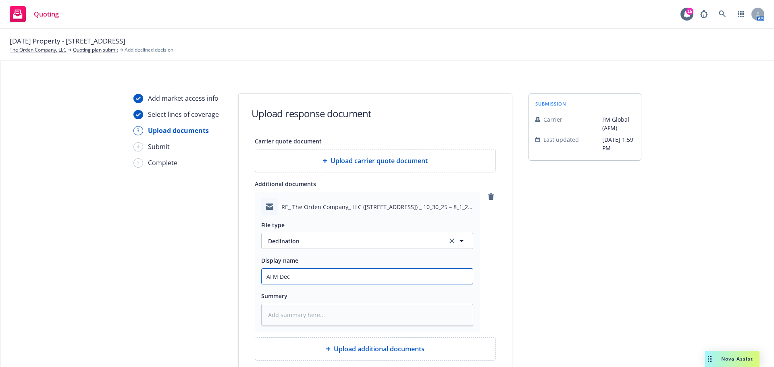
type textarea "x"
type input "AFM Decl"
type textarea "x"
type input "AFM Decli"
type textarea "x"
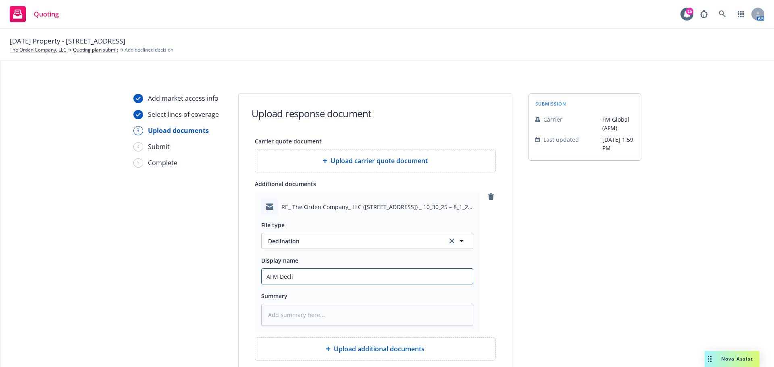
type input "AFM Declin"
type textarea "x"
type input "AFM Declina"
type textarea "x"
type input "AFM Declinat"
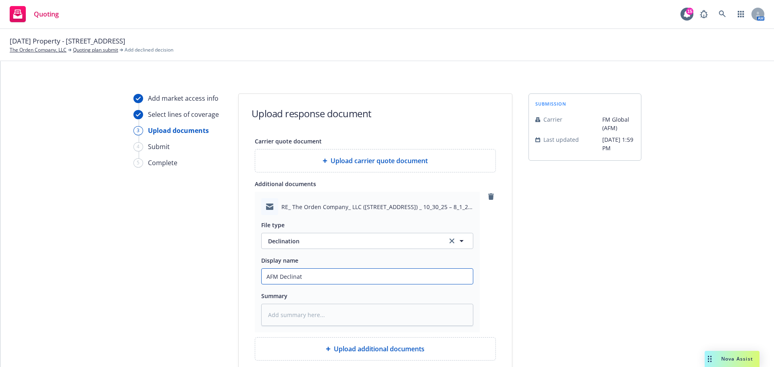
type textarea "x"
type input "AFM Declinati"
type textarea "x"
type input "AFM Declinatio"
type textarea "x"
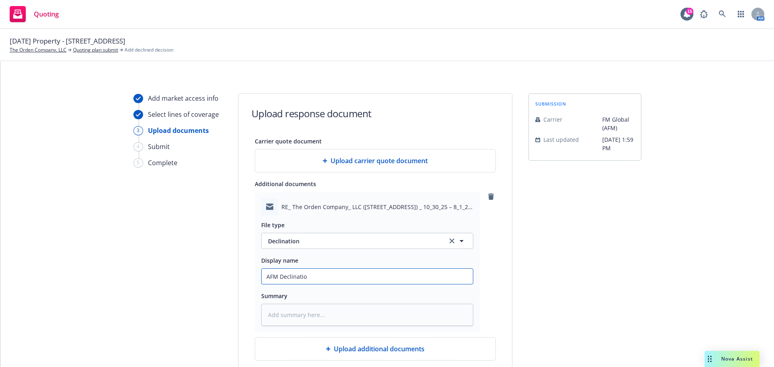
type input "AFM Declination"
type textarea "x"
type input "AFM Declination"
type textarea "x"
type input "AFM Declination"
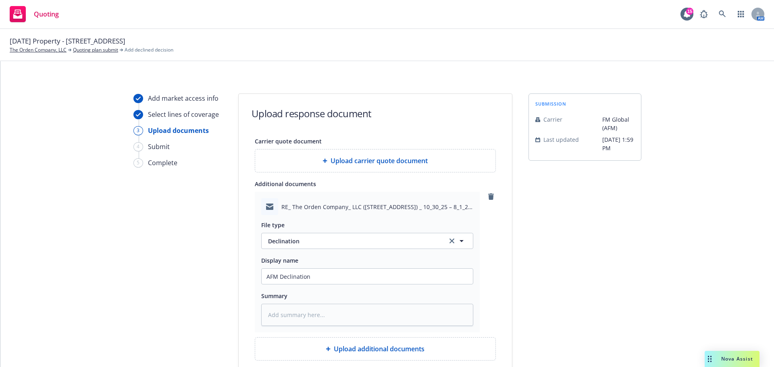
click at [200, 240] on div "Add market access info Select lines of coverage 3 Upload documents 4 Submit 5 C…" at bounding box center [177, 270] width 89 height 352
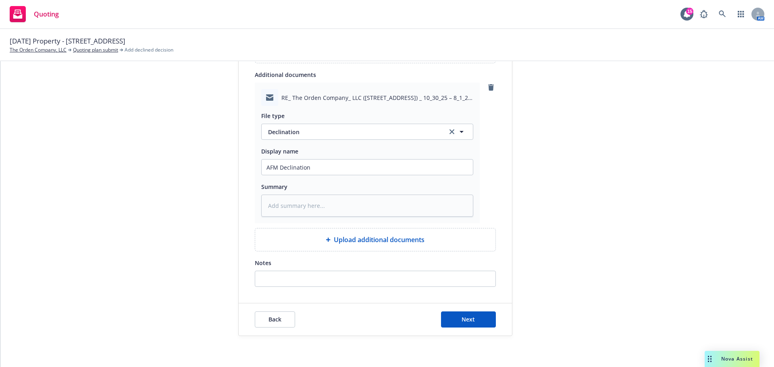
scroll to position [111, 0]
click at [304, 206] on textarea at bounding box center [367, 205] width 212 height 22
paste textarea "we are not a market for 100% frame construction schedules regardless of protect…"
type textarea "x"
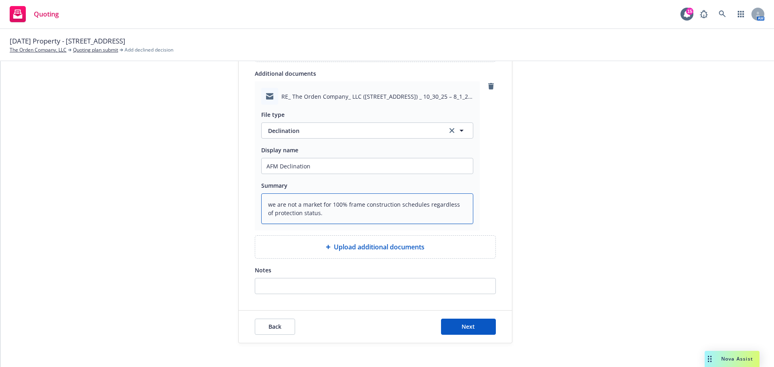
type textarea "we are not a market for 100% frame construction schedules regardless of protect…"
click at [309, 286] on input "Notes" at bounding box center [375, 286] width 240 height 15
paste input "we are not a market for 100% frame construction schedules regardless of protect…"
type textarea "x"
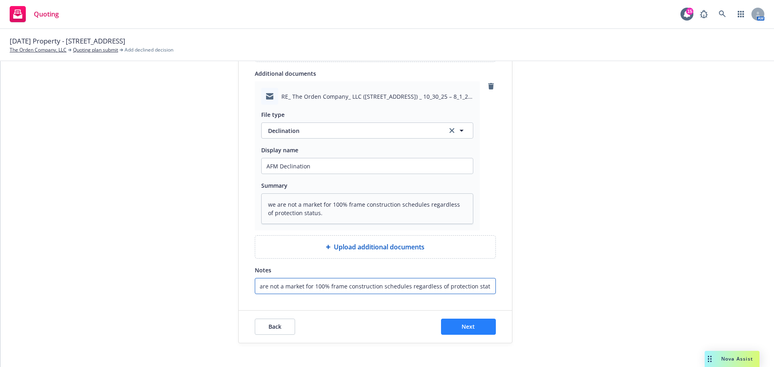
type input "we are not a market for 100% frame construction schedules regardless of protect…"
click at [465, 332] on button "Next" at bounding box center [468, 327] width 55 height 16
type textarea "x"
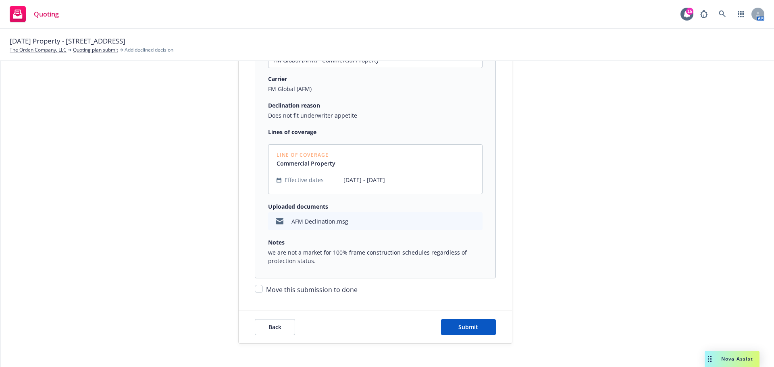
scroll to position [119, 0]
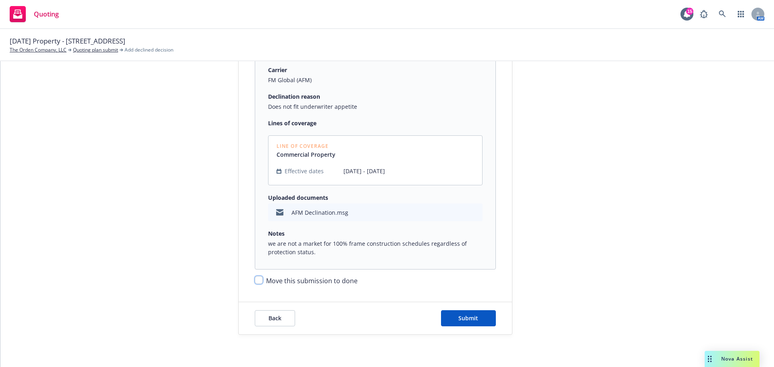
click at [256, 279] on input "Move this submission to done" at bounding box center [259, 280] width 8 height 8
checkbox input "true"
click at [459, 315] on span "Submit" at bounding box center [469, 319] width 20 height 8
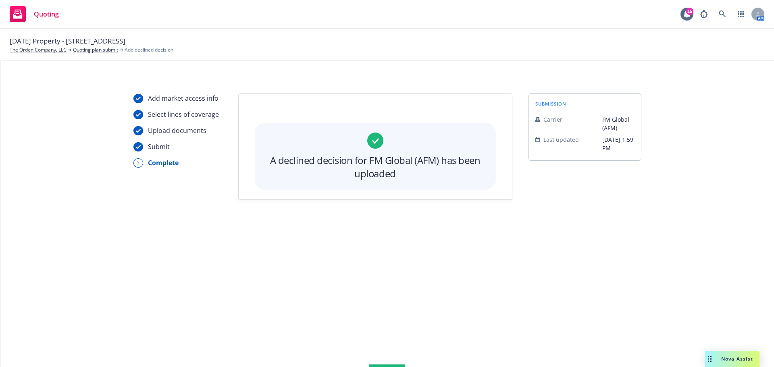
scroll to position [0, 0]
